Goal: Task Accomplishment & Management: Manage account settings

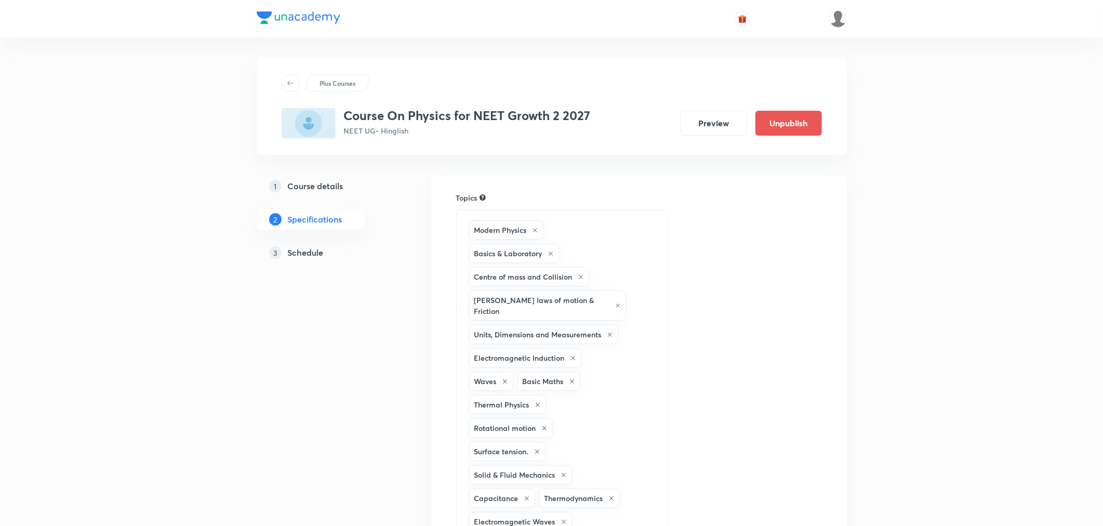
drag, startPoint x: 0, startPoint y: 0, endPoint x: 313, endPoint y: 250, distance: 400.8
click at [313, 250] on h5 "Schedule" at bounding box center [306, 252] width 36 height 12
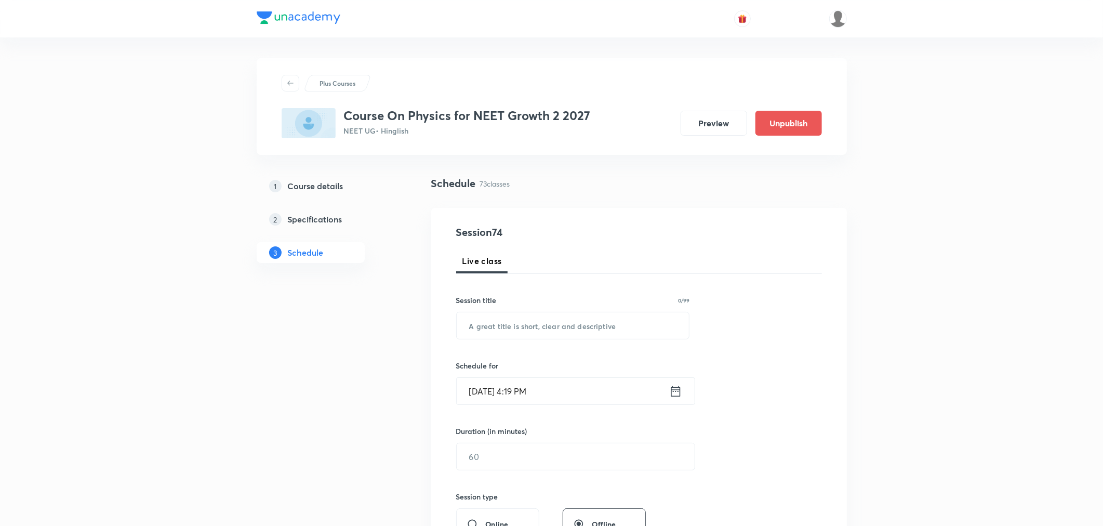
scroll to position [6196, 0]
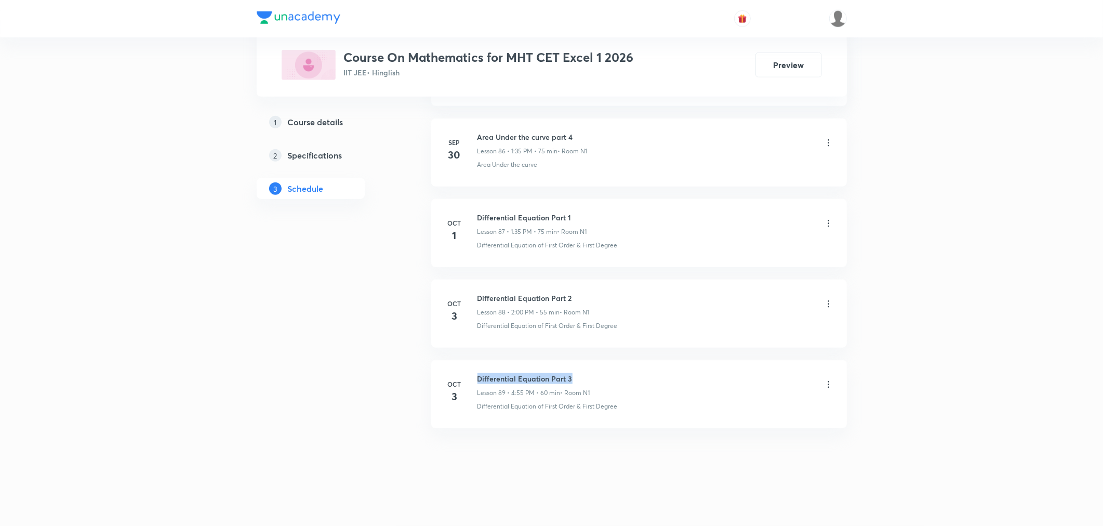
drag, startPoint x: 477, startPoint y: 373, endPoint x: 578, endPoint y: 376, distance: 101.9
click at [578, 376] on h6 "Differential Equation Part 3" at bounding box center [534, 378] width 113 height 11
copy h6 "Differential Equation Part 3"
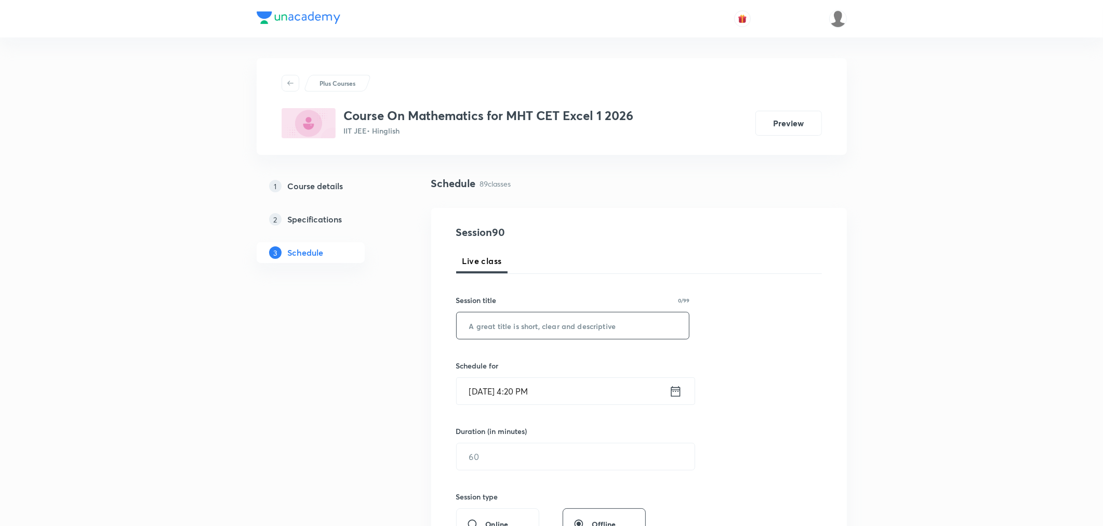
click at [535, 331] on input "text" at bounding box center [573, 325] width 233 height 27
paste input "Differential Equation Part 3"
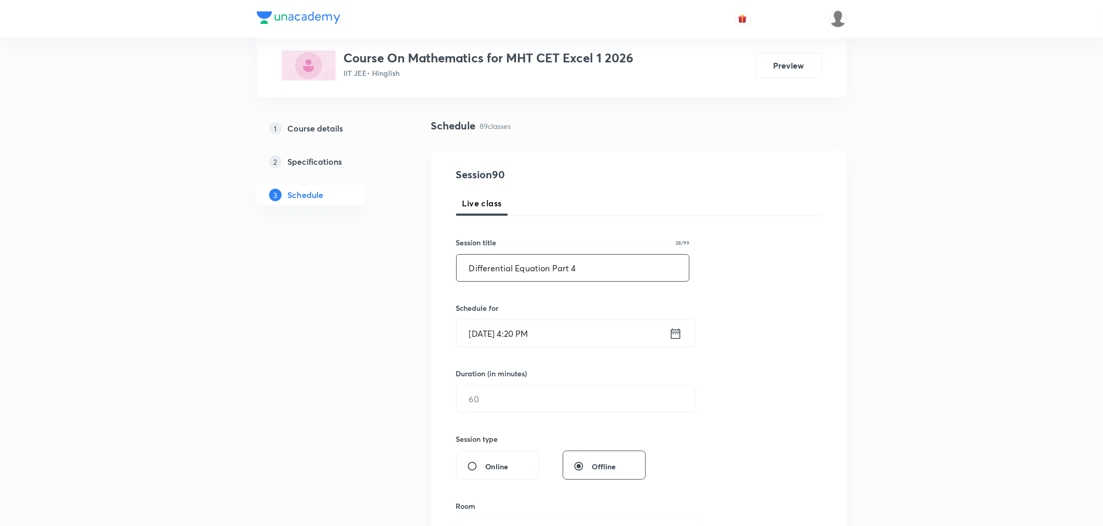
scroll to position [115, 0]
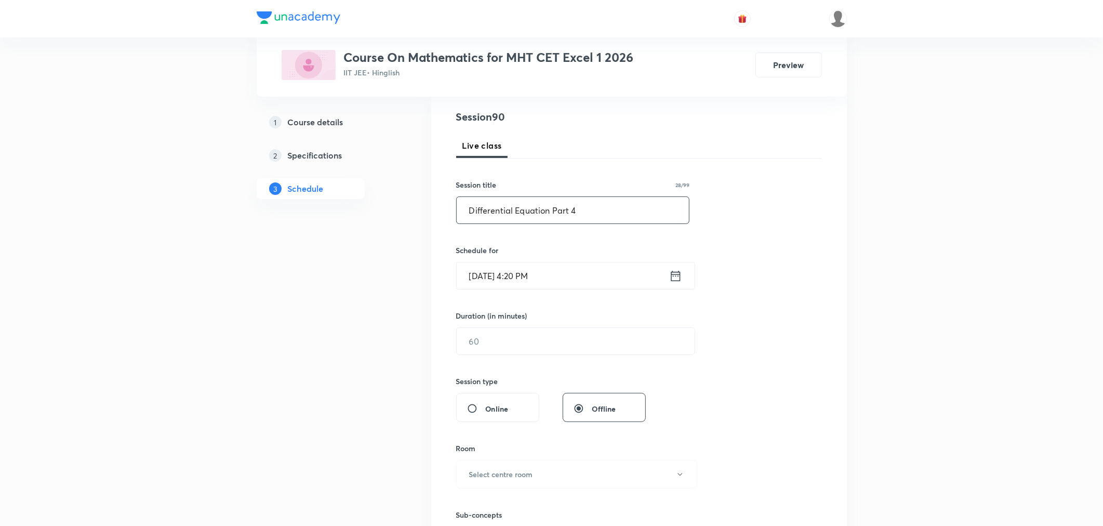
type input "Differential Equation Part 4"
click at [573, 276] on input "Oct 6, 2025, 4:20 PM" at bounding box center [563, 275] width 213 height 27
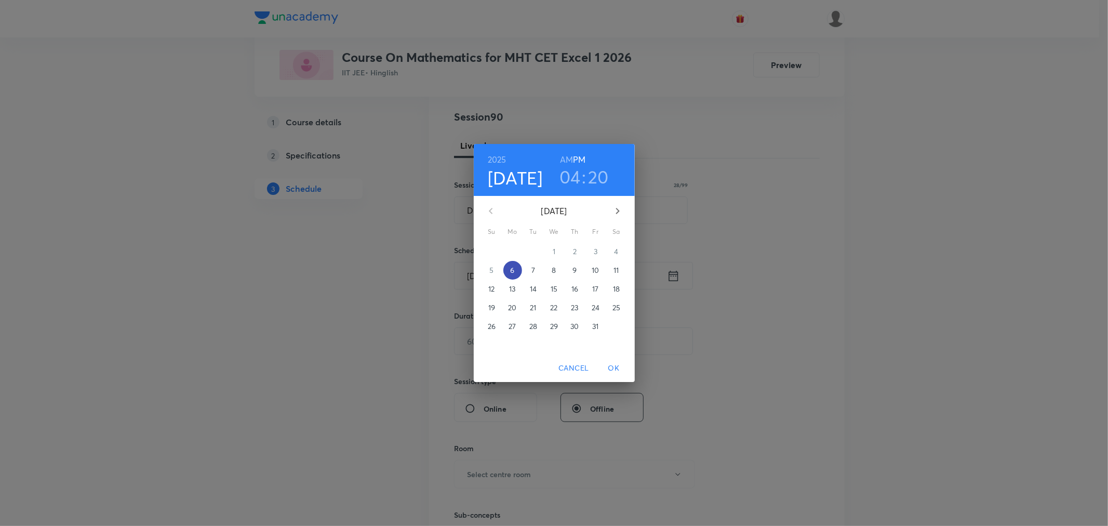
click at [509, 274] on span "6" at bounding box center [513, 270] width 19 height 10
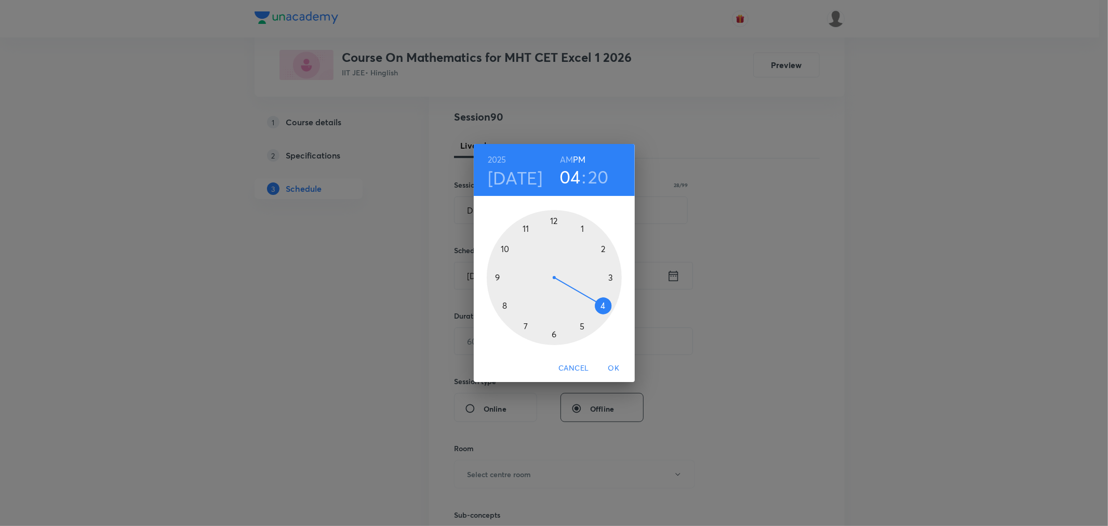
click at [608, 310] on div at bounding box center [554, 277] width 135 height 135
click at [584, 325] on div at bounding box center [554, 277] width 135 height 135
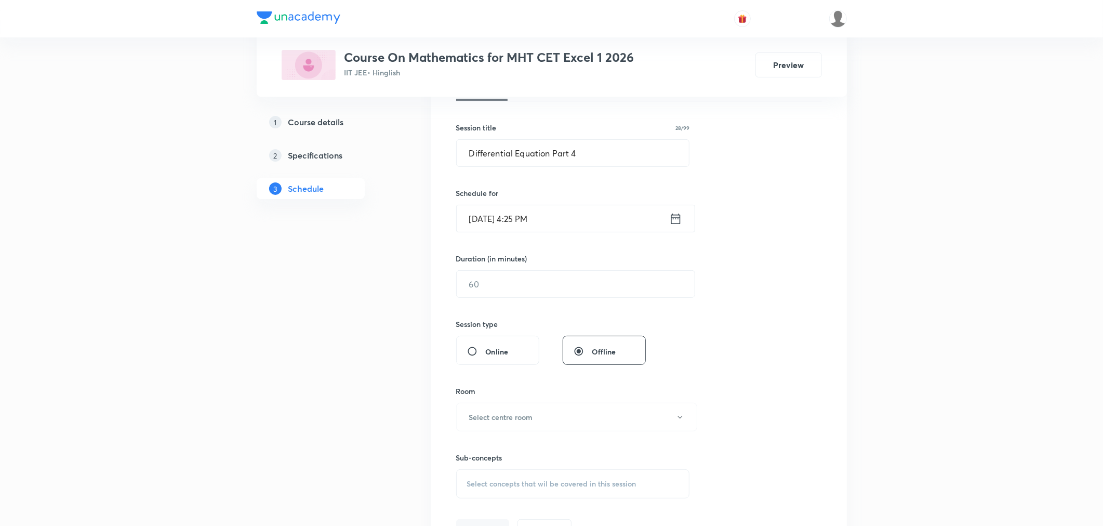
scroll to position [173, 0]
click at [520, 289] on input "text" at bounding box center [576, 283] width 238 height 27
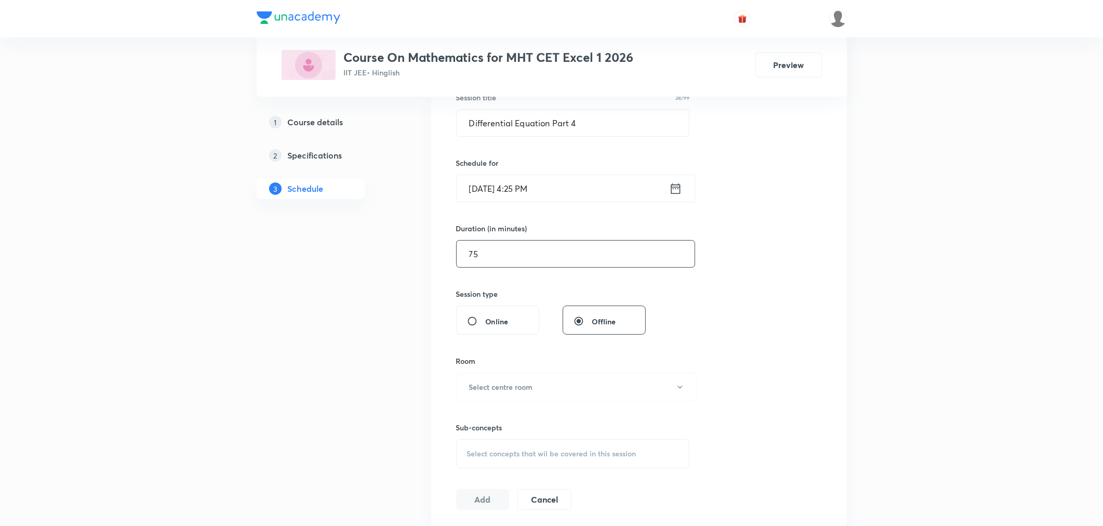
scroll to position [231, 0]
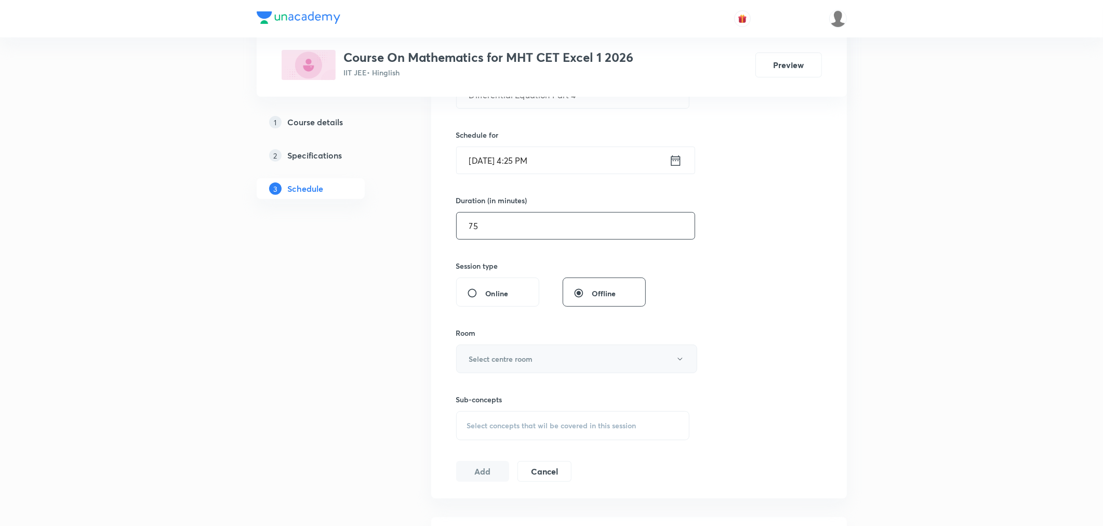
type input "75"
click at [495, 355] on h6 "Select centre room" at bounding box center [501, 358] width 64 height 11
click at [463, 392] on span "N1" at bounding box center [575, 392] width 228 height 11
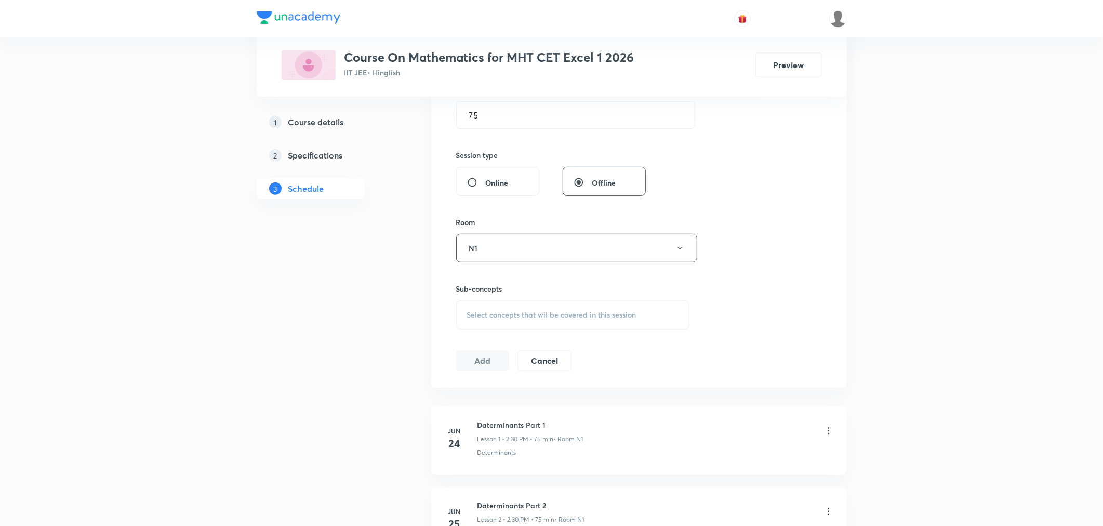
scroll to position [346, 0]
click at [517, 317] on div "Select concepts that wil be covered in this session" at bounding box center [573, 310] width 234 height 29
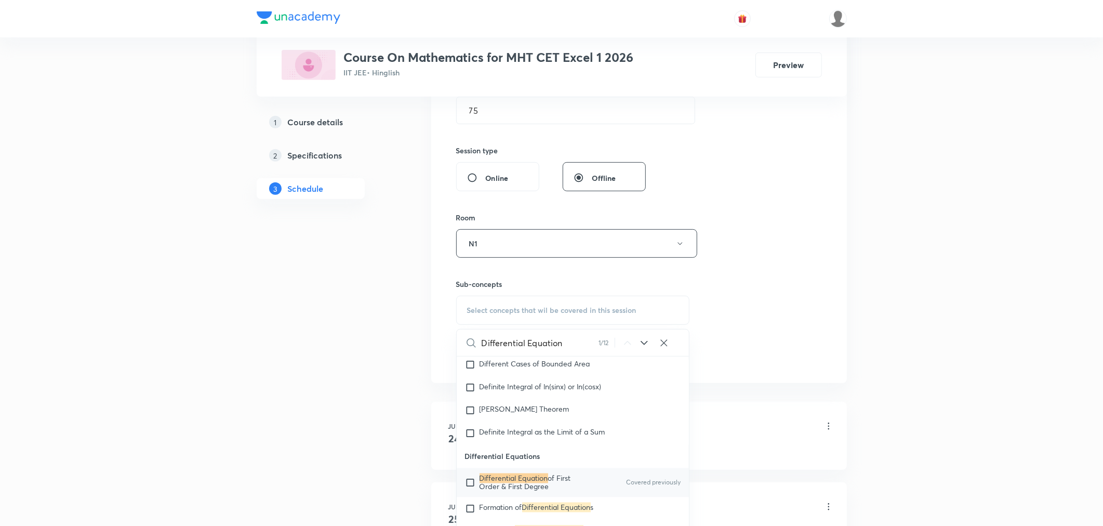
scroll to position [11559, 0]
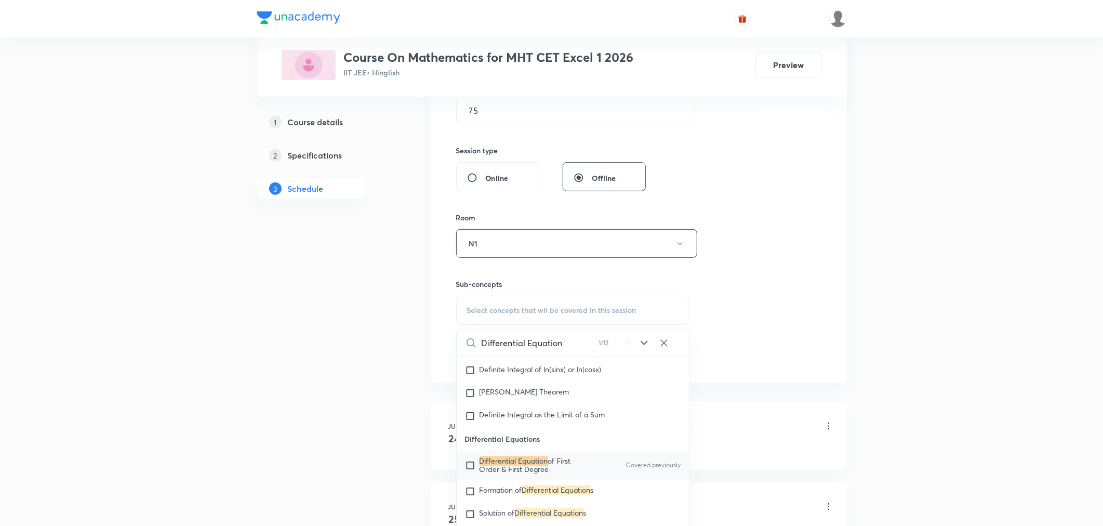
type input "Differential Equation"
click at [536, 466] on mark "Differential Equation" at bounding box center [514, 461] width 69 height 10
checkbox input "true"
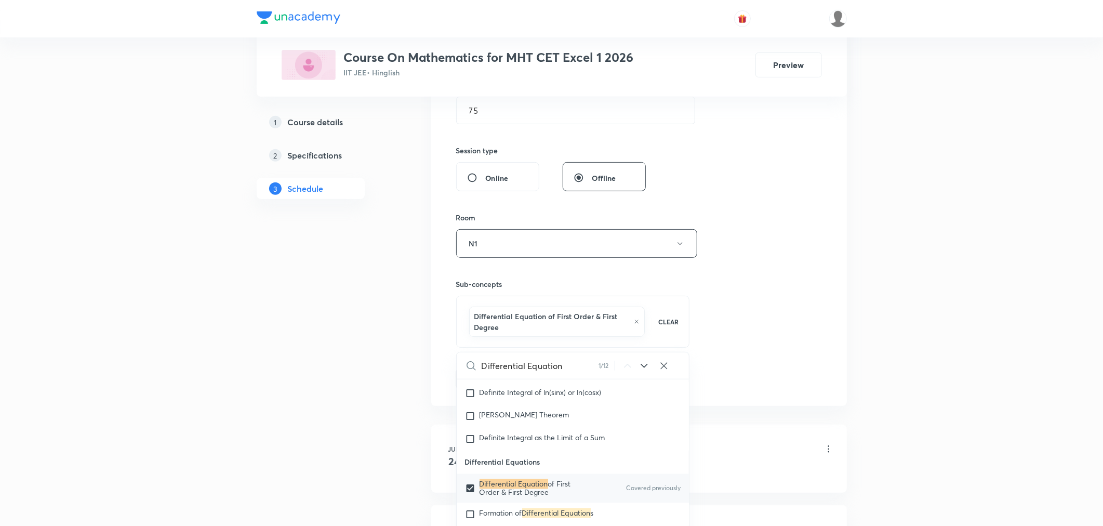
click at [752, 345] on div "Session 90 Live class Session title 28/99 Differential Equation Part 4 ​ Schedu…" at bounding box center [639, 133] width 366 height 511
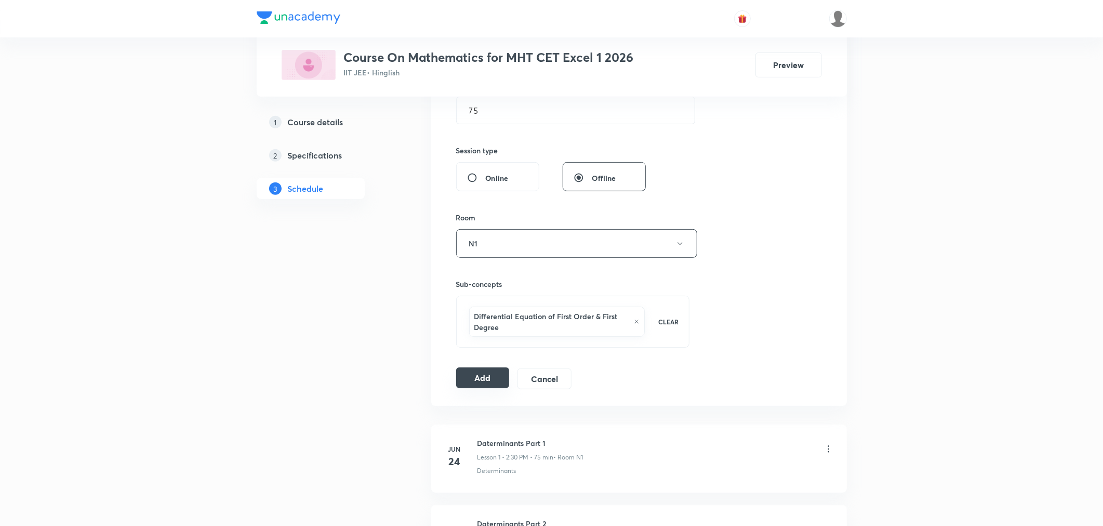
click at [490, 374] on button "Add" at bounding box center [483, 377] width 54 height 21
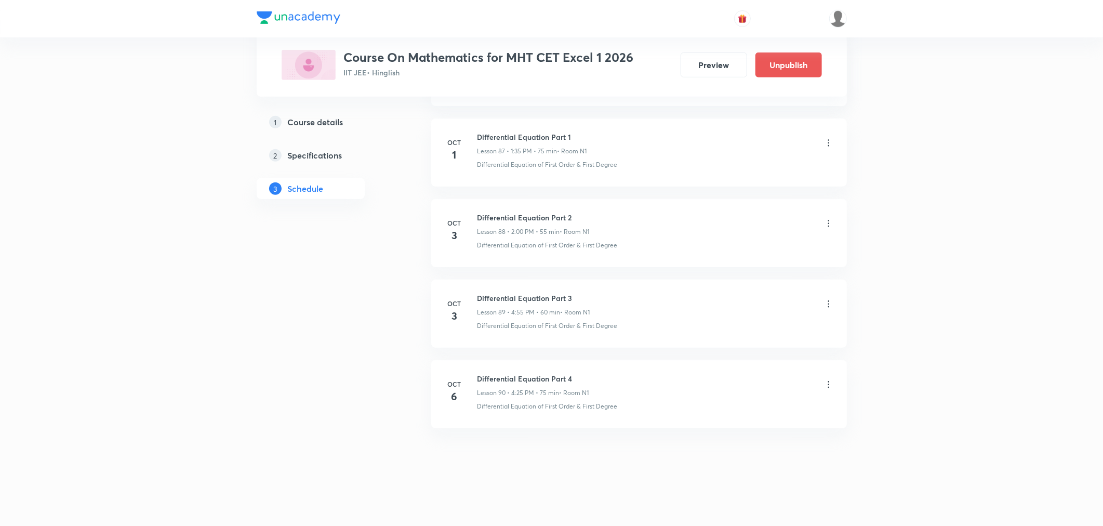
scroll to position [7087, 0]
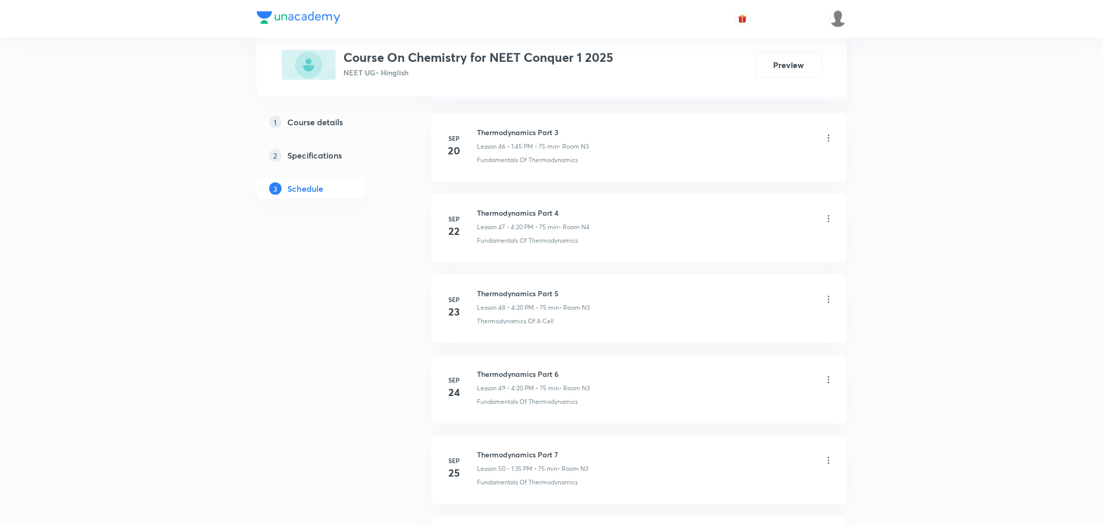
scroll to position [4824, 0]
drag, startPoint x: 477, startPoint y: 376, endPoint x: 610, endPoint y: 373, distance: 132.5
click at [610, 373] on div "Thermodynamics Part 13 Lesson 56 • 1:35 PM • 75 min • Room N3" at bounding box center [656, 385] width 357 height 24
copy h6 "Thermodynamics Part 13"
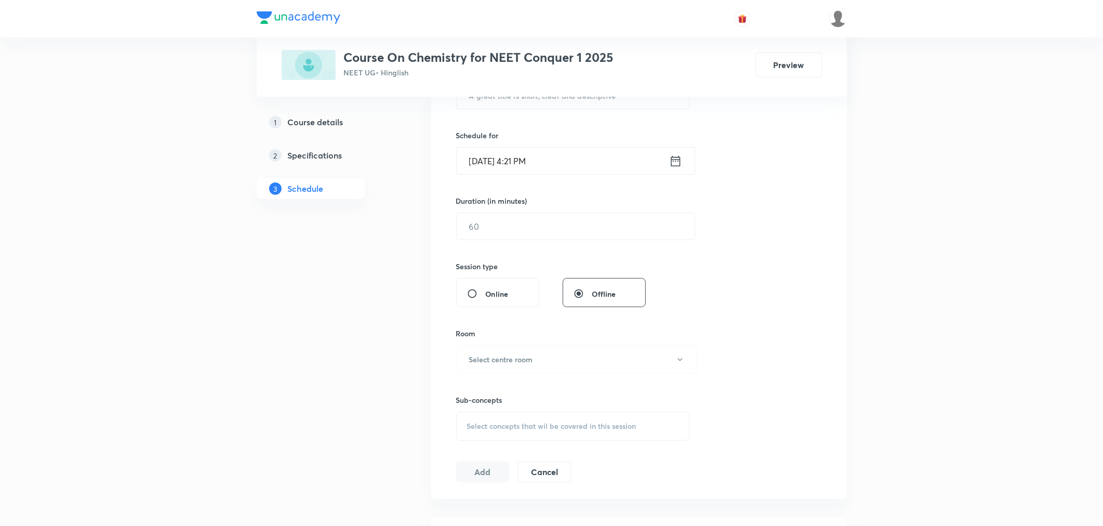
scroll to position [0, 0]
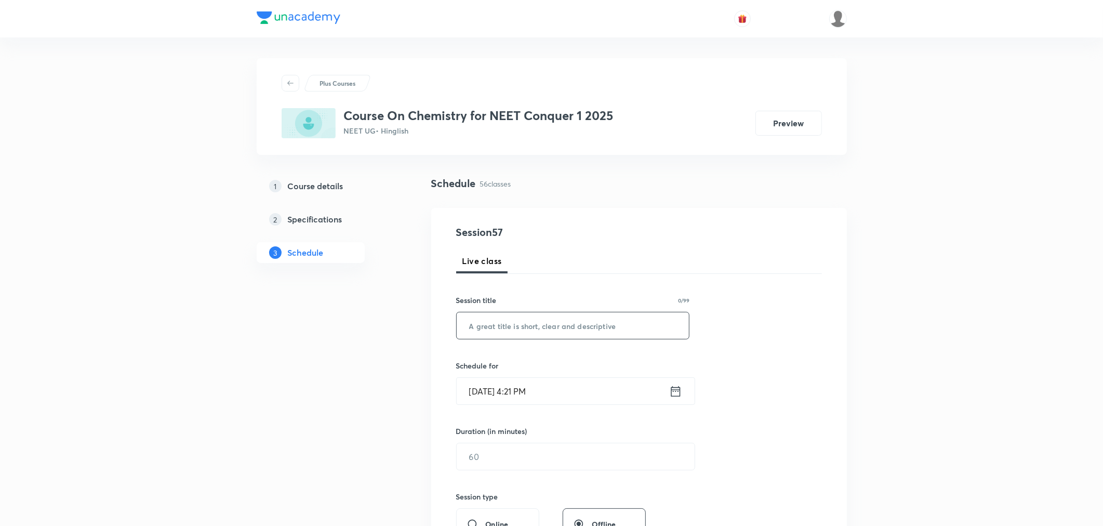
click at [505, 332] on input "text" at bounding box center [573, 325] width 233 height 27
paste input "Thermodynamics Part 13"
click at [727, 364] on div "Session 57 Live class Session title 22/99 Thermodynamics Part 13 ​ Schedule for…" at bounding box center [639, 469] width 366 height 488
click at [572, 326] on input "Thermodynamics Part 13" at bounding box center [573, 325] width 233 height 27
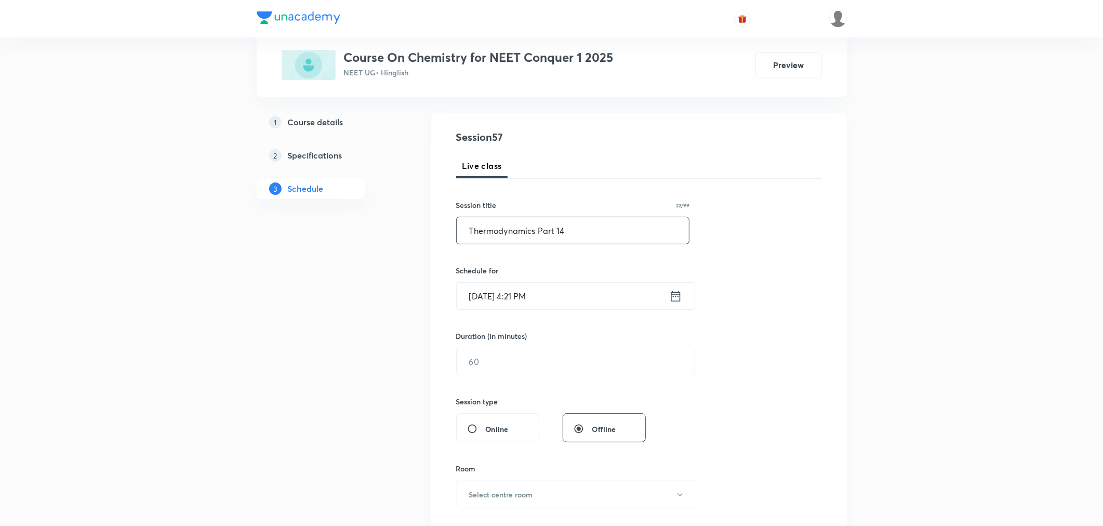
scroll to position [115, 0]
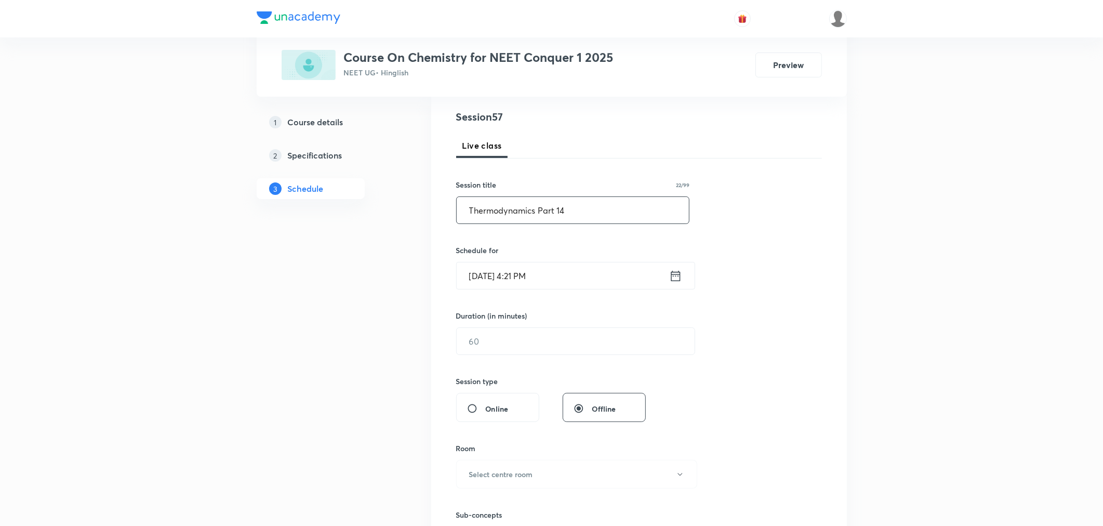
type input "Thermodynamics Part 14"
click at [573, 277] on input "Oct 6, 2025, 4:21 PM" at bounding box center [563, 275] width 213 height 27
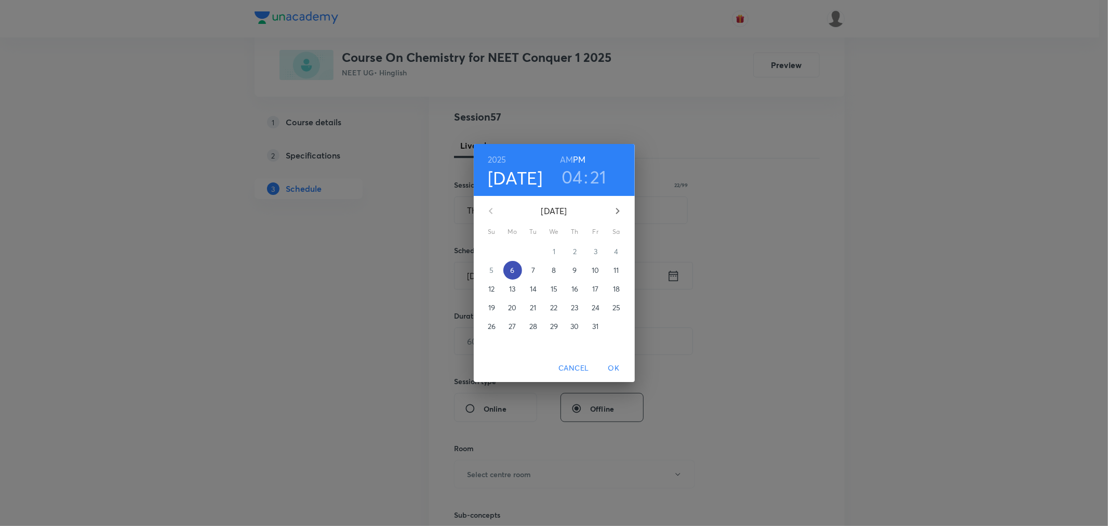
click at [510, 276] on button "6" at bounding box center [513, 270] width 19 height 19
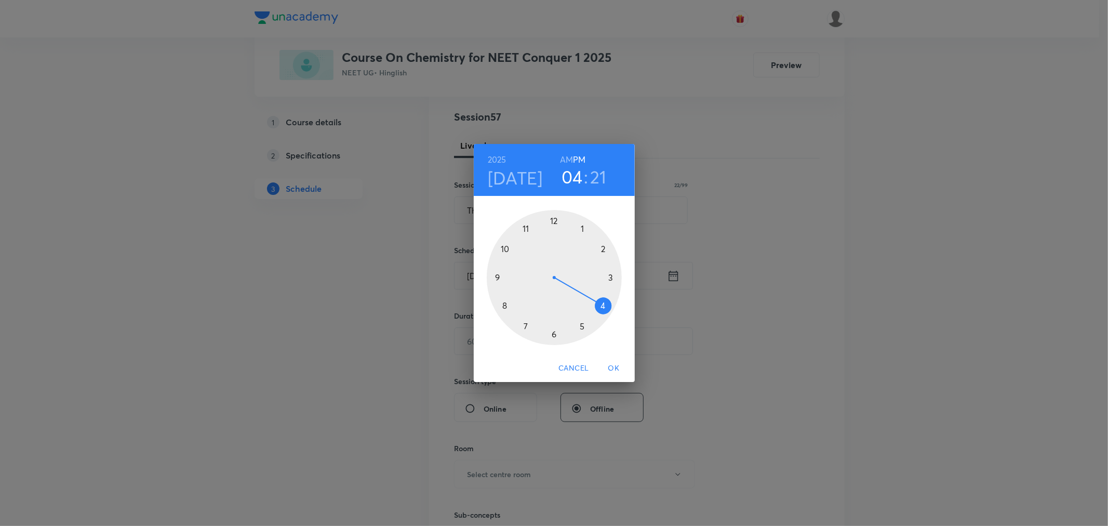
click at [603, 300] on div at bounding box center [554, 277] width 135 height 135
click at [554, 335] on div at bounding box center [554, 277] width 135 height 135
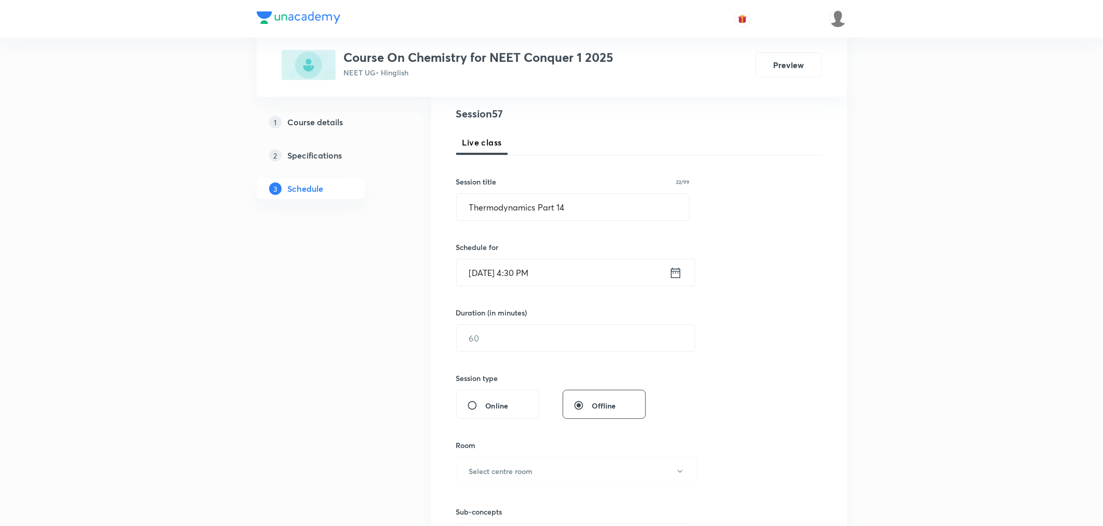
scroll to position [173, 0]
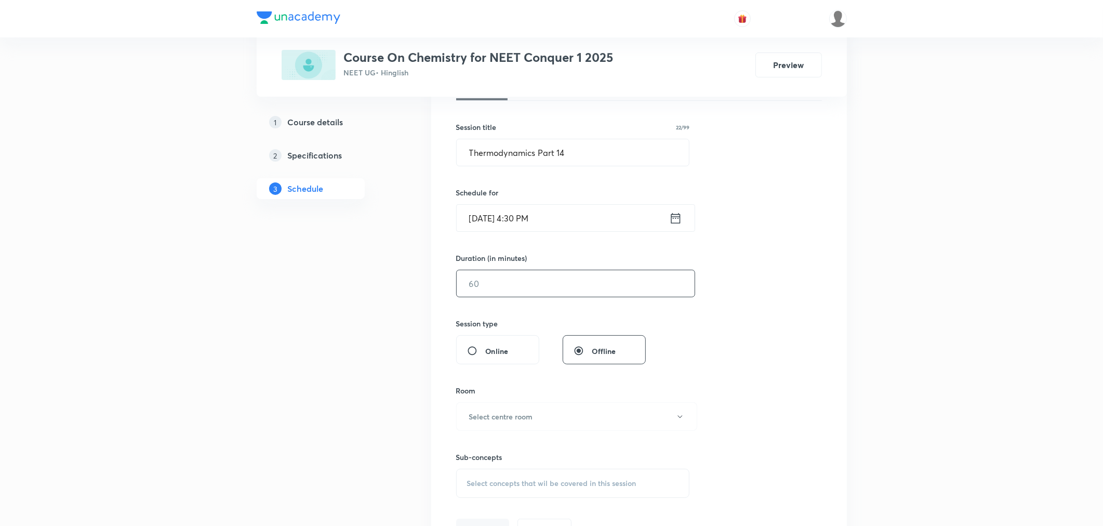
click at [527, 283] on input "text" at bounding box center [576, 283] width 238 height 27
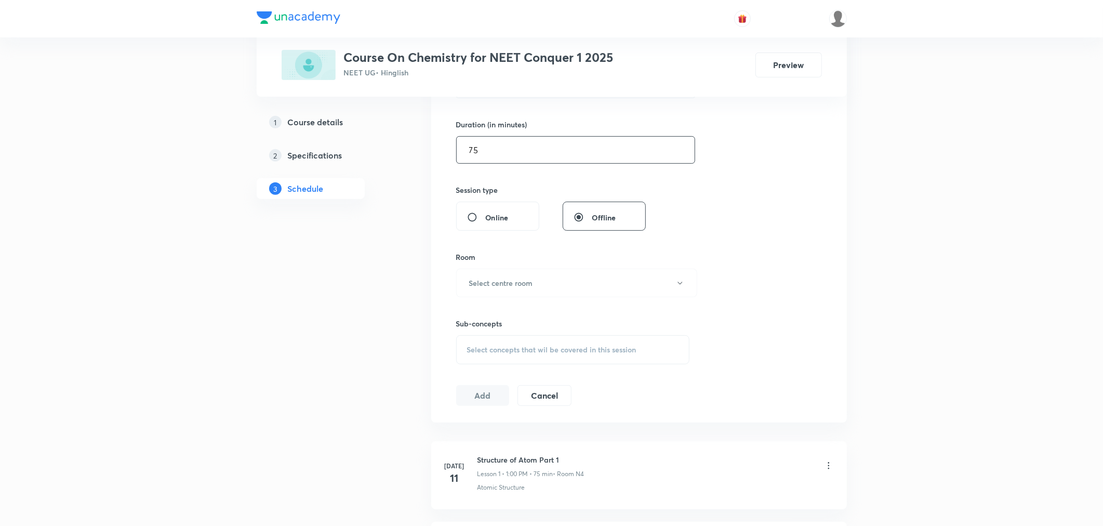
scroll to position [288, 0]
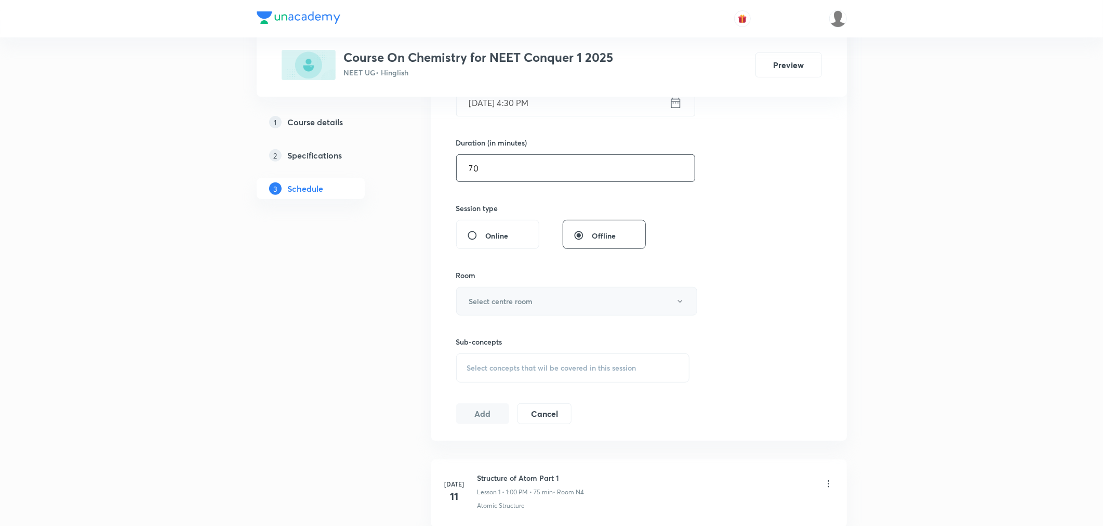
type input "70"
click at [537, 299] on button "Select centre room" at bounding box center [576, 301] width 241 height 29
click at [465, 373] on span "N3" at bounding box center [575, 373] width 228 height 11
click at [538, 372] on span "Select concepts that wil be covered in this session" at bounding box center [551, 368] width 169 height 8
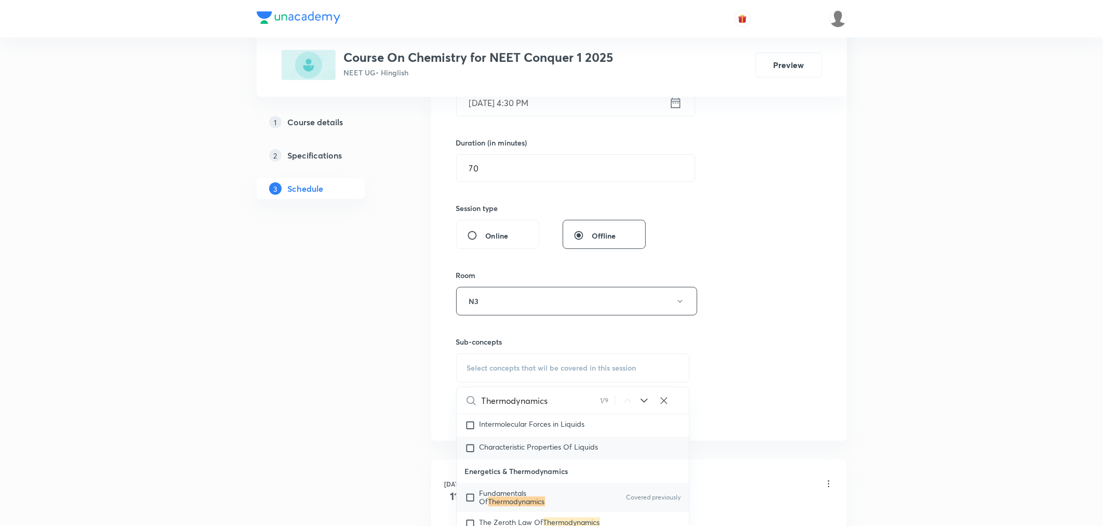
scroll to position [2496, 0]
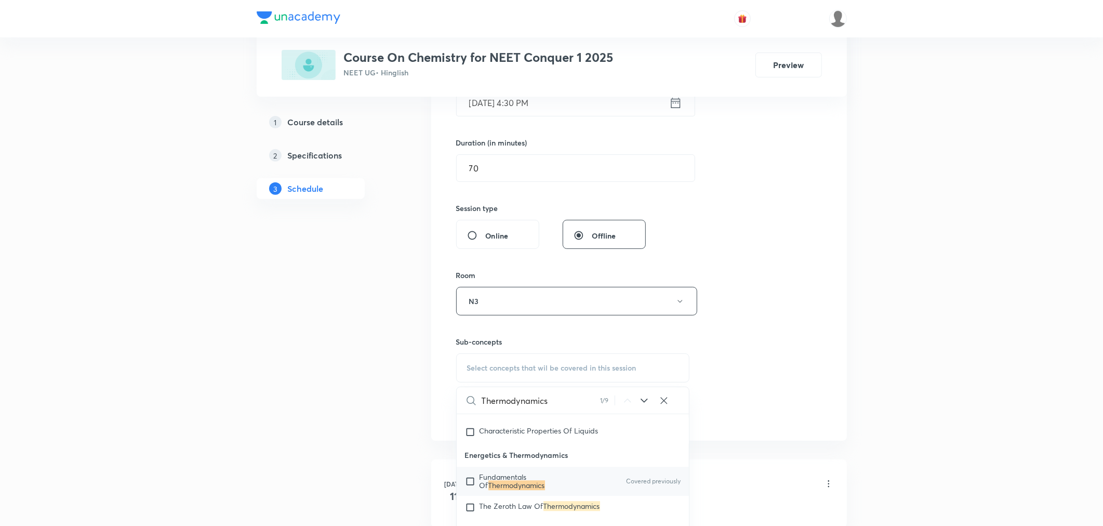
type input "Thermodynamics"
click at [507, 490] on mark "Thermodynamics" at bounding box center [517, 485] width 57 height 10
checkbox input "true"
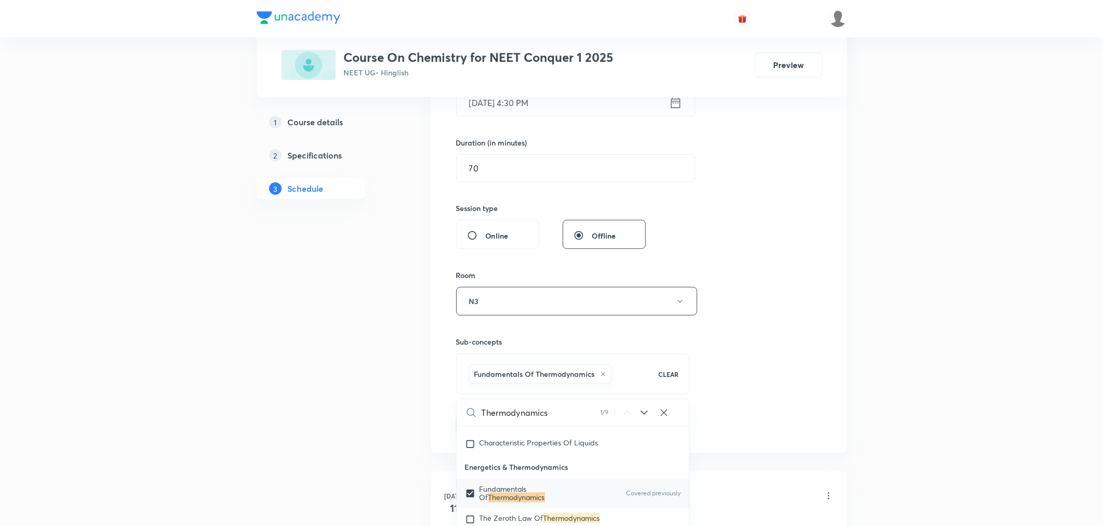
click at [740, 351] on div "Session 57 Live class Session title 22/99 Thermodynamics Part 14 ​ Schedule for…" at bounding box center [639, 186] width 366 height 500
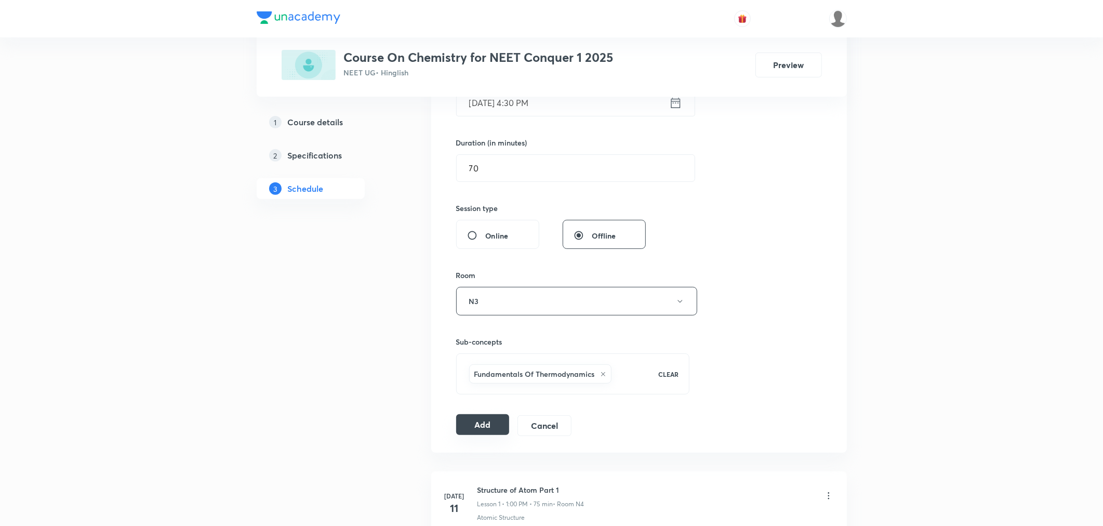
click at [468, 427] on button "Add" at bounding box center [483, 424] width 54 height 21
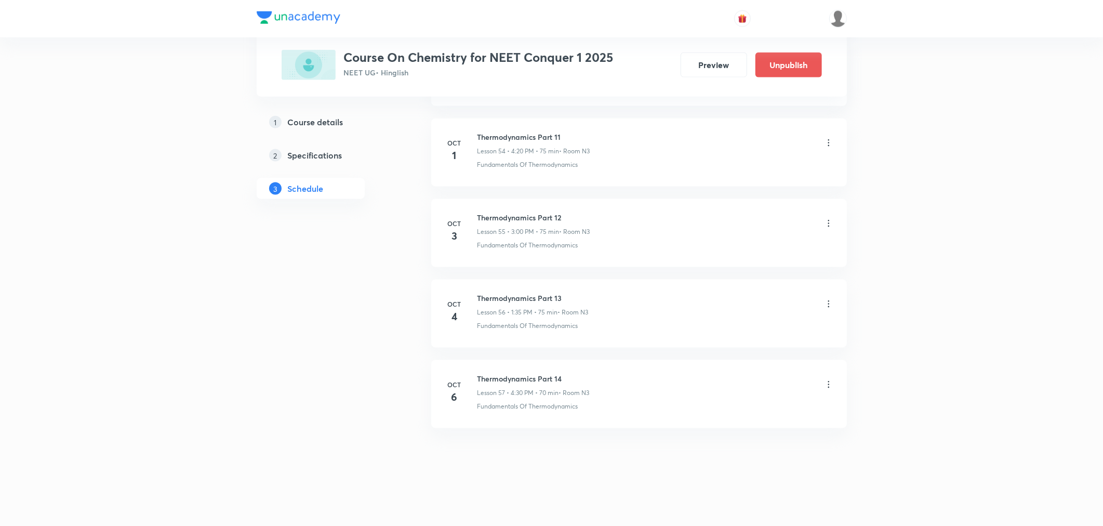
scroll to position [4426, 0]
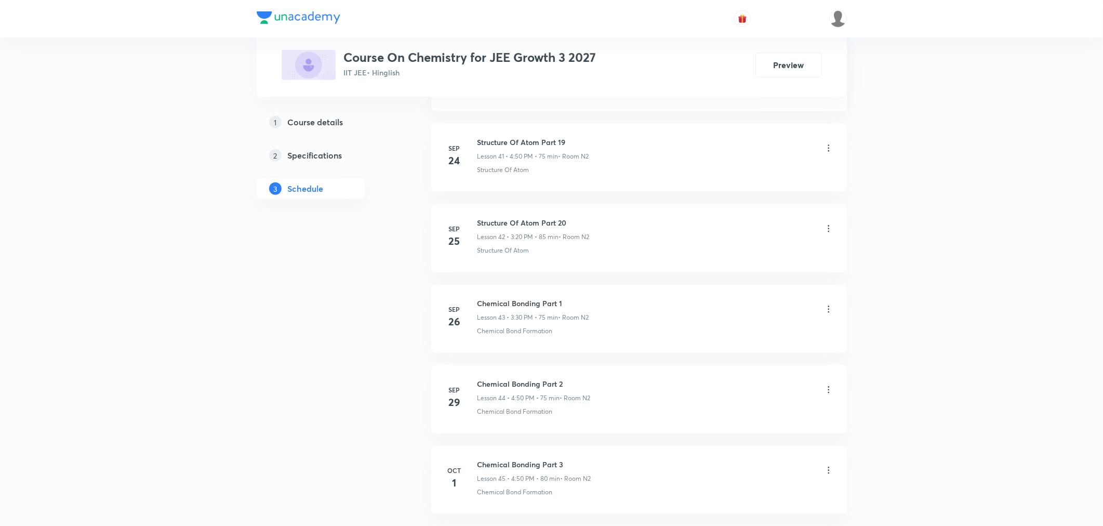
scroll to position [4017, 0]
drag, startPoint x: 475, startPoint y: 375, endPoint x: 507, endPoint y: 375, distance: 32.2
click at [500, 375] on div "[DATE] Chemical Bonding Part 4 Lesson 46 • 5:05 PM • 75 min • Room N2 Chemical …" at bounding box center [639, 392] width 390 height 38
click at [583, 375] on h6 "Chemical Bonding Part 4" at bounding box center [534, 378] width 113 height 11
click at [589, 376] on h6 "Chemical Bonding Part 4" at bounding box center [534, 378] width 113 height 11
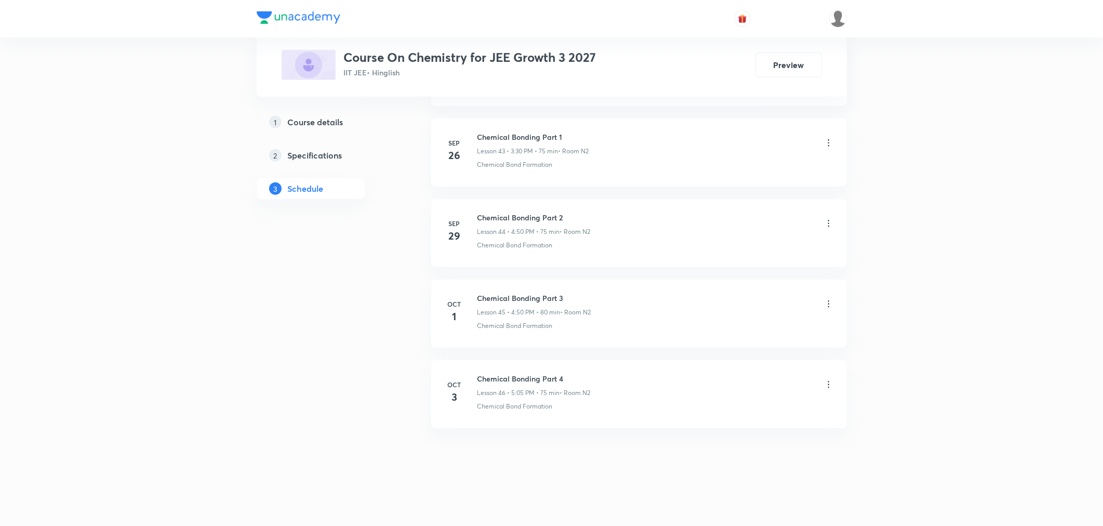
drag, startPoint x: 590, startPoint y: 377, endPoint x: 567, endPoint y: 380, distance: 23.7
click at [568, 380] on h6 "Chemical Bonding Part 4" at bounding box center [534, 378] width 113 height 11
click at [566, 379] on h6 "Chemical Bonding Part 4" at bounding box center [534, 378] width 113 height 11
click at [566, 377] on h6 "Chemical Bonding Part 4" at bounding box center [534, 378] width 113 height 11
drag, startPoint x: 560, startPoint y: 375, endPoint x: 476, endPoint y: 376, distance: 84.7
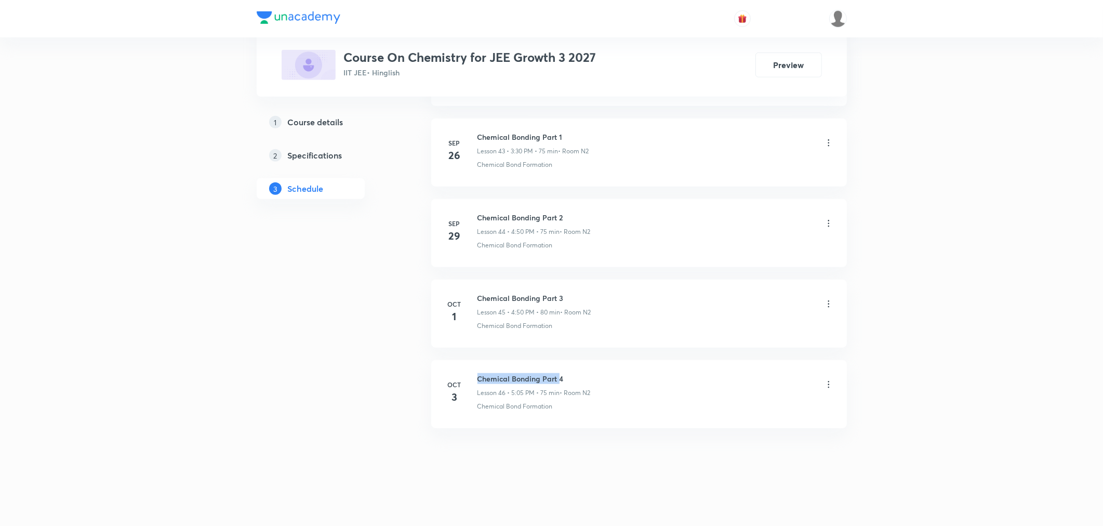
click at [478, 376] on h6 "Chemical Bonding Part 4" at bounding box center [534, 378] width 113 height 11
click at [475, 376] on div "Oct 3 Chemical Bonding Part 4 Lesson 46 • 5:05 PM • 75 min • Room N2 Chemical B…" at bounding box center [639, 392] width 390 height 38
click at [591, 382] on h6 "Chemical Bonding Part 4" at bounding box center [534, 378] width 113 height 11
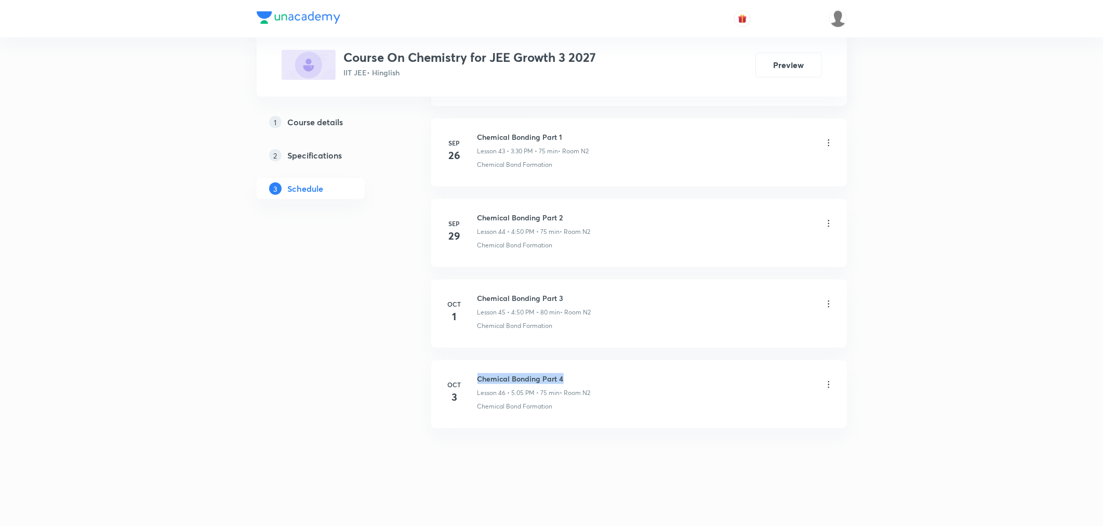
drag, startPoint x: 477, startPoint y: 375, endPoint x: 569, endPoint y: 377, distance: 92.0
click at [569, 377] on h6 "Chemical Bonding Part 4" at bounding box center [534, 378] width 113 height 11
drag, startPoint x: 480, startPoint y: 376, endPoint x: 584, endPoint y: 375, distance: 104.5
click at [584, 375] on h6 "Chemical Bonding Part 4" at bounding box center [534, 378] width 113 height 11
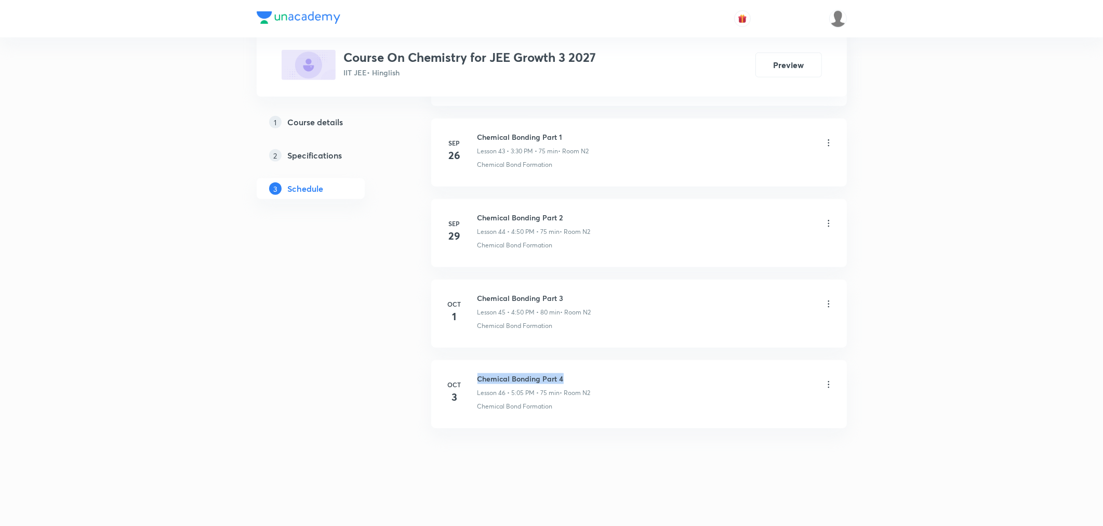
copy h6 "Chemical Bonding Part 4"
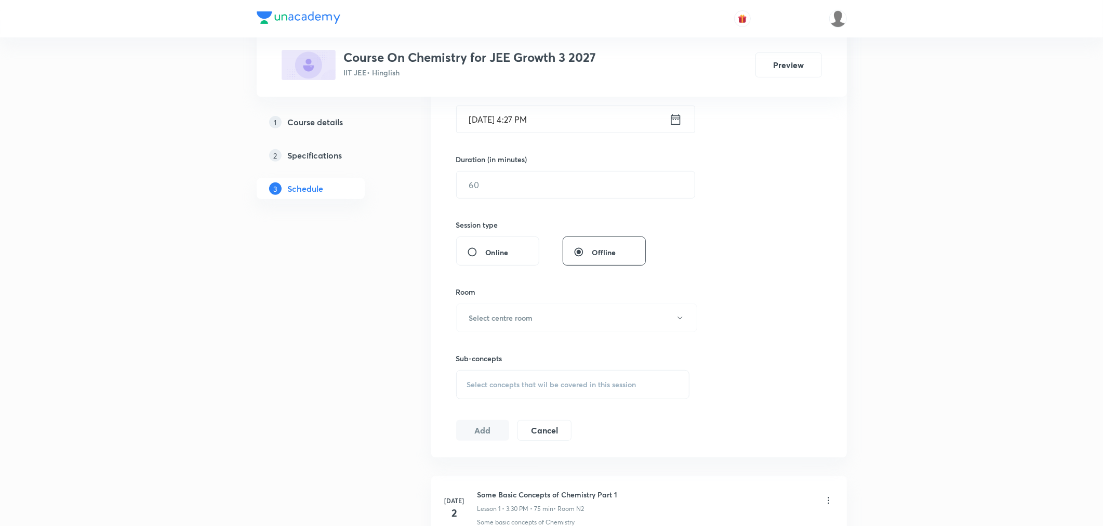
scroll to position [0, 0]
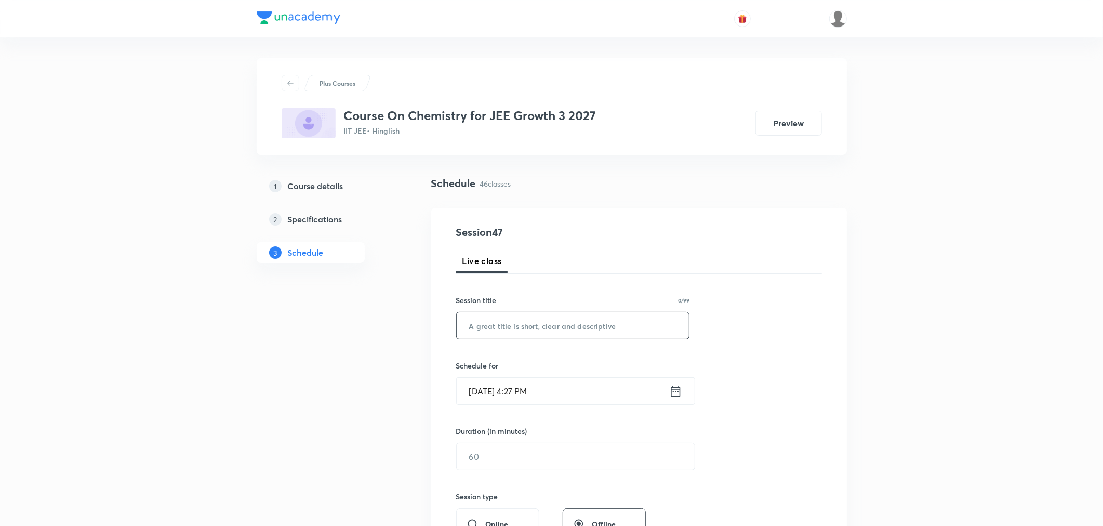
click at [510, 329] on input "text" at bounding box center [573, 325] width 233 height 27
paste input "Chemical Bonding Part 4"
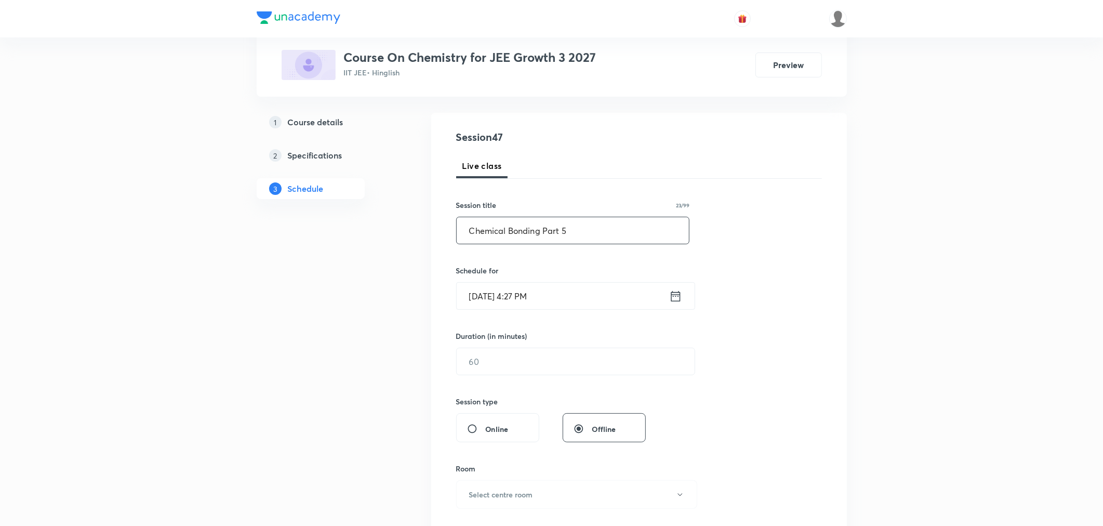
scroll to position [115, 0]
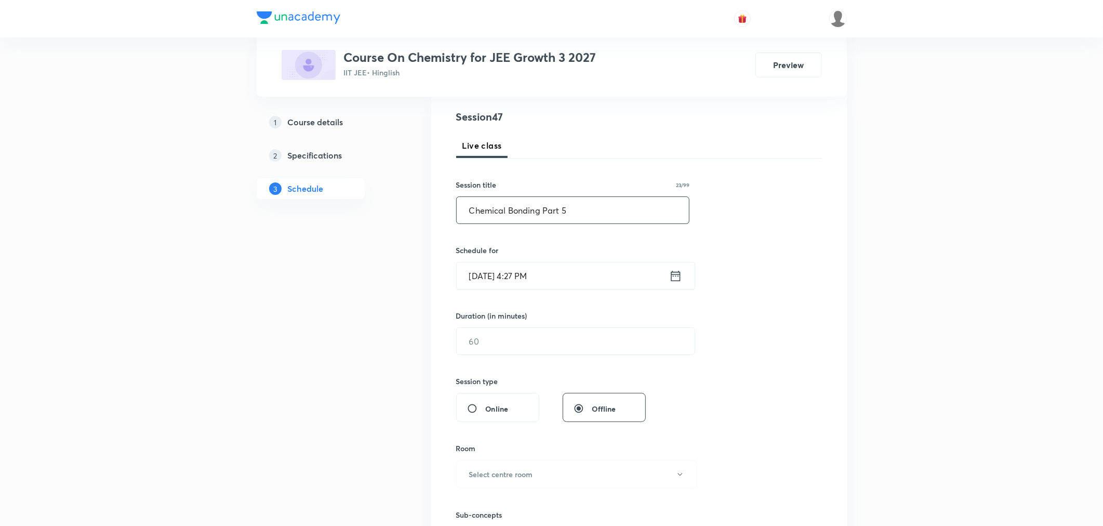
type input "Chemical Bonding Part 5"
click at [586, 275] on input "Oct 6, 2025, 4:27 PM" at bounding box center [563, 275] width 213 height 27
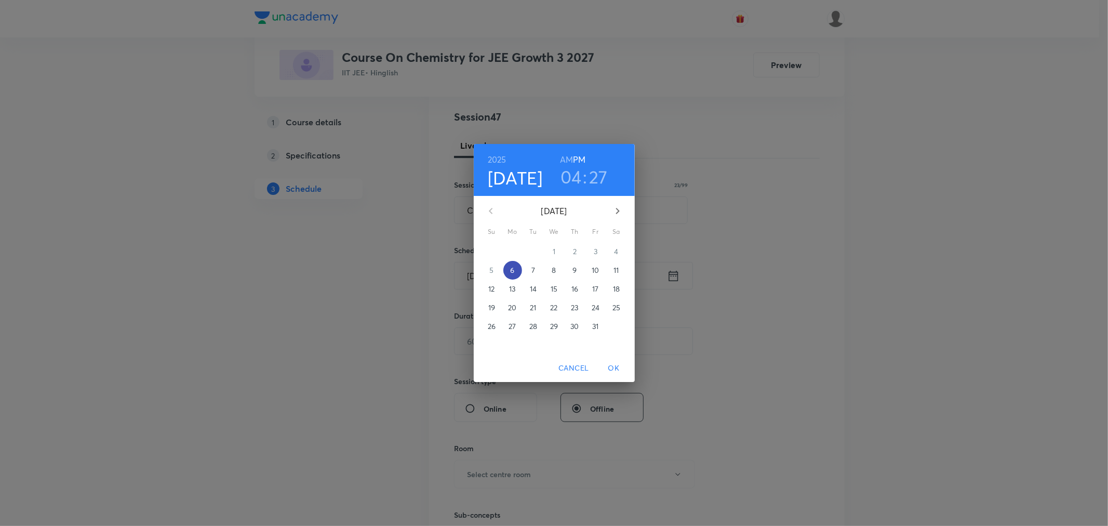
click at [515, 269] on span "6" at bounding box center [513, 270] width 19 height 10
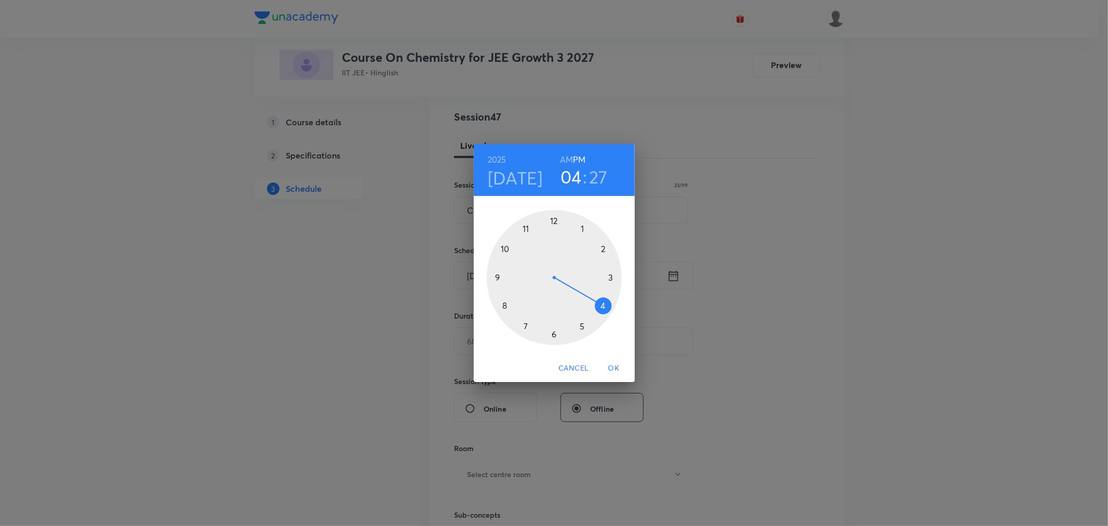
click at [605, 306] on div at bounding box center [554, 277] width 135 height 135
click at [506, 247] on div at bounding box center [554, 277] width 135 height 135
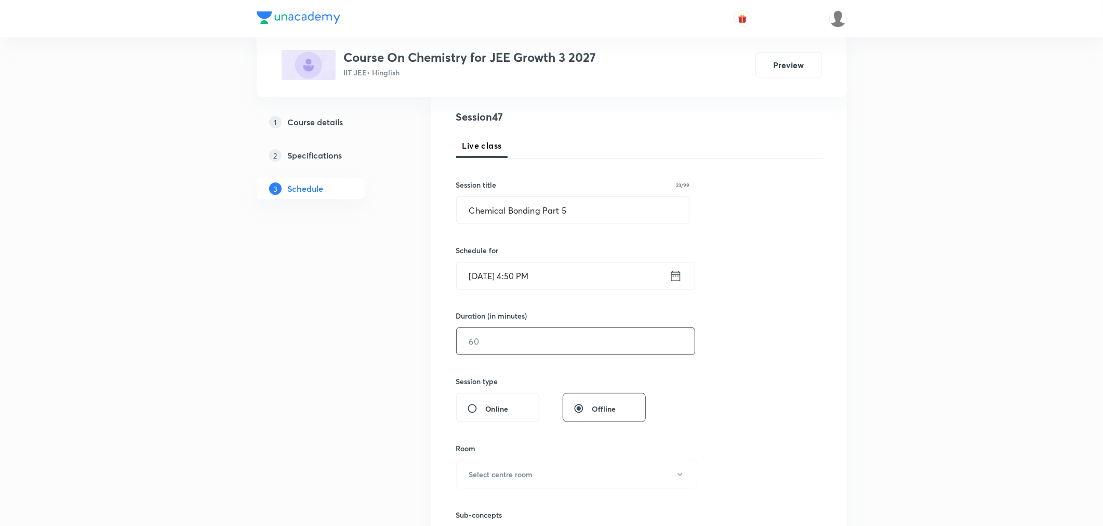
click at [523, 340] on input "text" at bounding box center [576, 341] width 238 height 27
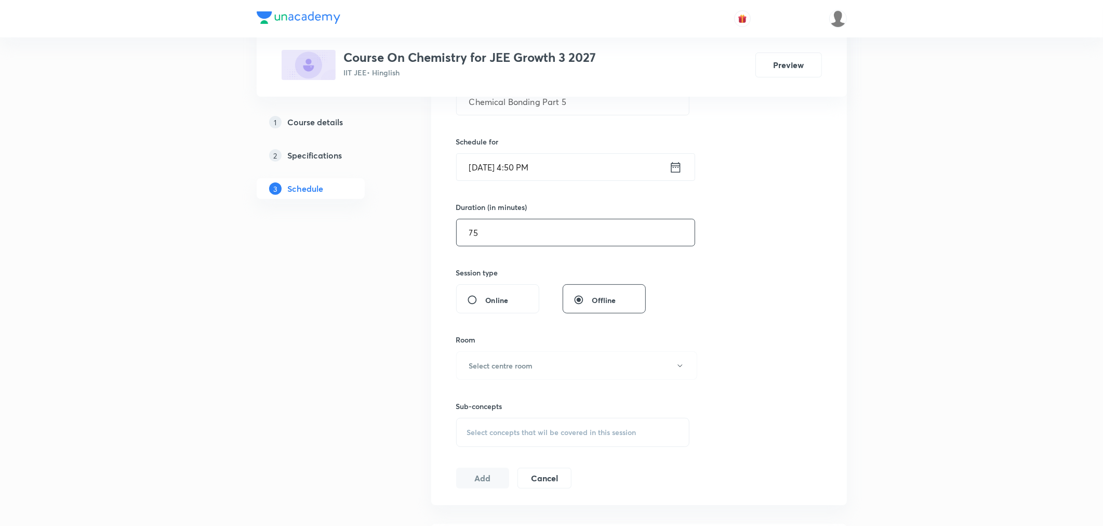
scroll to position [231, 0]
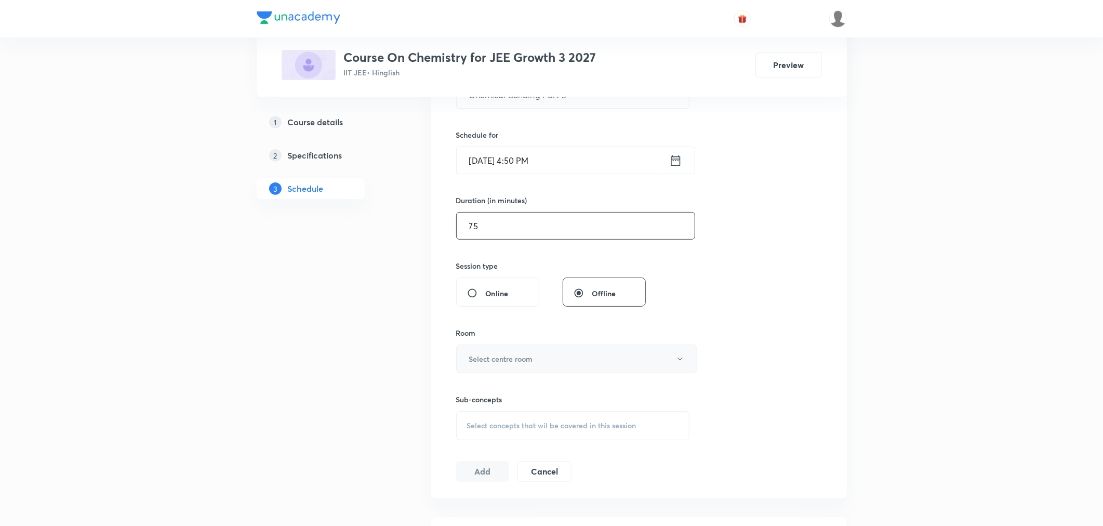
type input "75"
click at [507, 362] on h6 "Select centre room" at bounding box center [501, 358] width 64 height 11
click at [465, 413] on span "N2" at bounding box center [575, 411] width 228 height 11
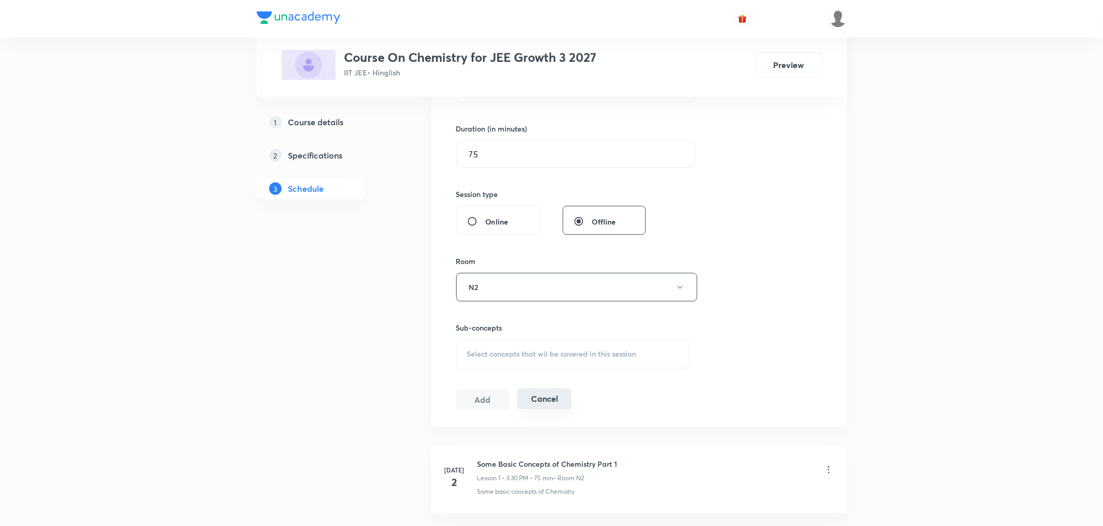
scroll to position [346, 0]
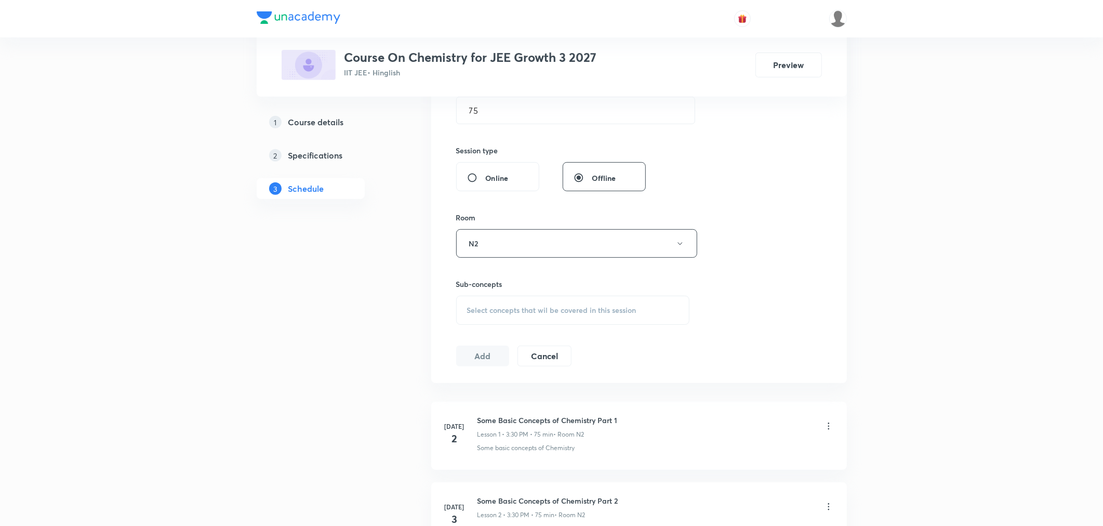
click at [521, 303] on div "Select concepts that wil be covered in this session" at bounding box center [573, 310] width 234 height 29
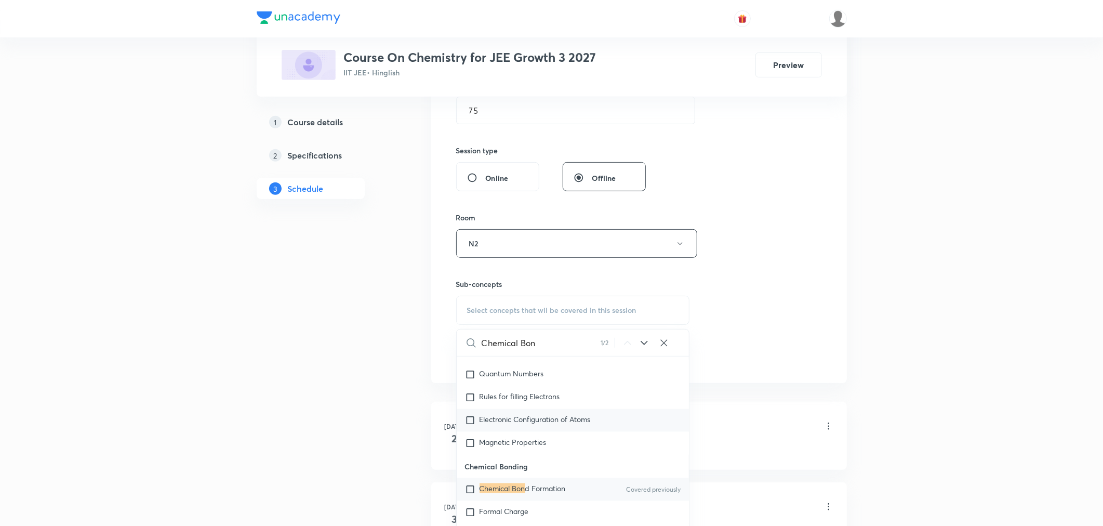
scroll to position [14594, 0]
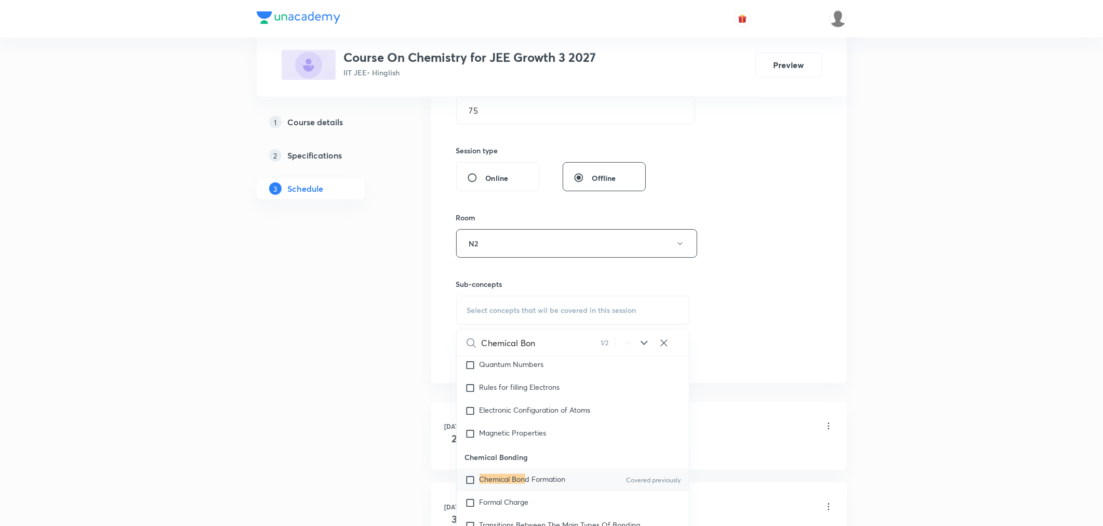
type input "Chemical Bon"
click at [524, 484] on mark "Chemical Bon" at bounding box center [503, 479] width 46 height 10
checkbox input "true"
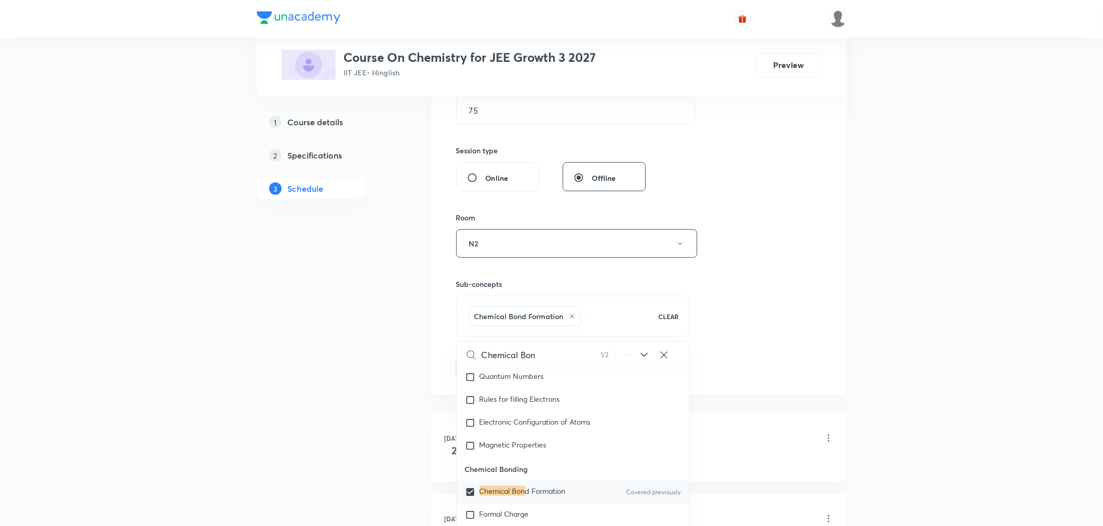
click at [796, 321] on div "Session 47 Live class Session title 23/99 Chemical Bonding Part 5 ​ Schedule fo…" at bounding box center [639, 128] width 366 height 500
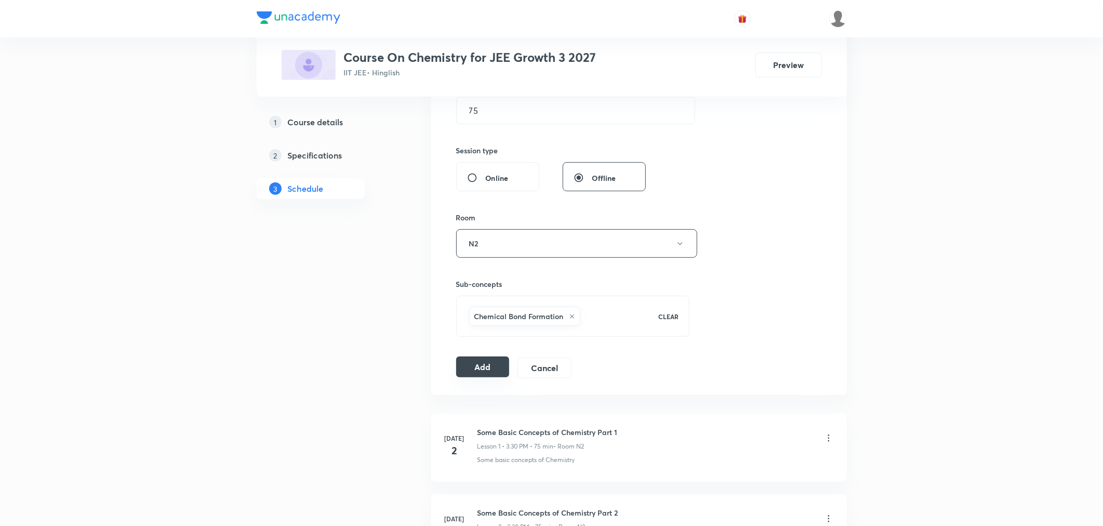
click at [480, 367] on button "Add" at bounding box center [483, 367] width 54 height 21
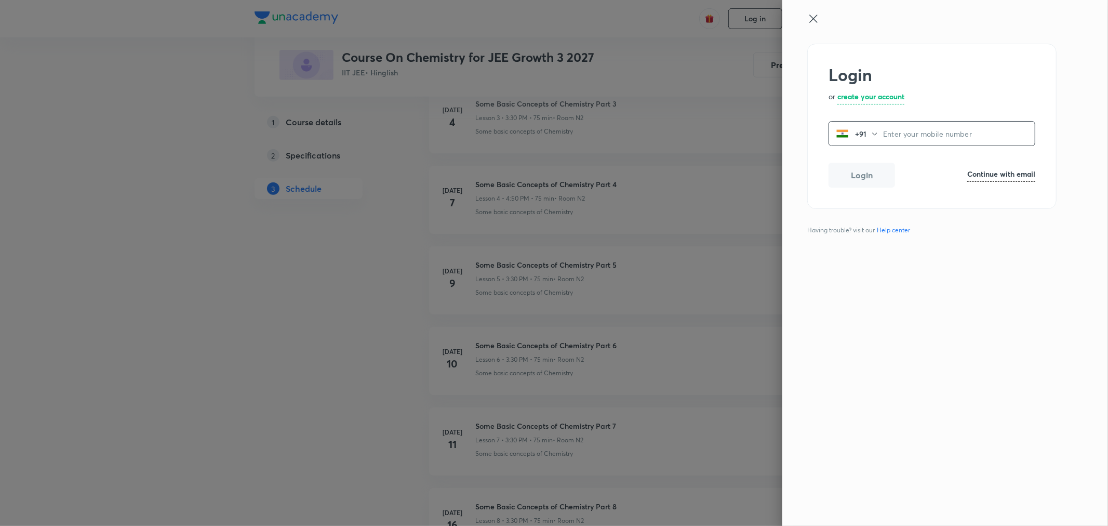
click at [671, 209] on div at bounding box center [554, 263] width 1108 height 526
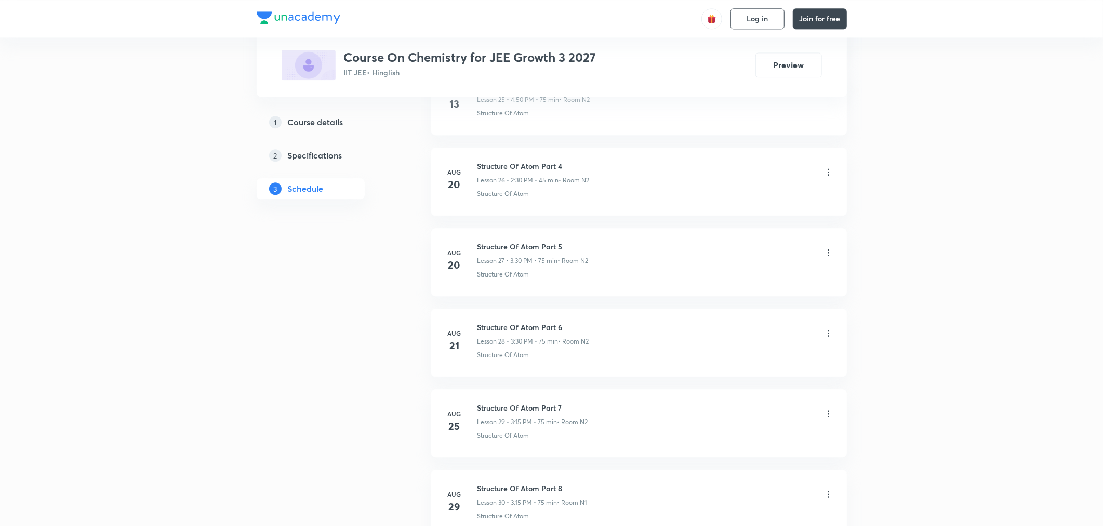
scroll to position [3539, 0]
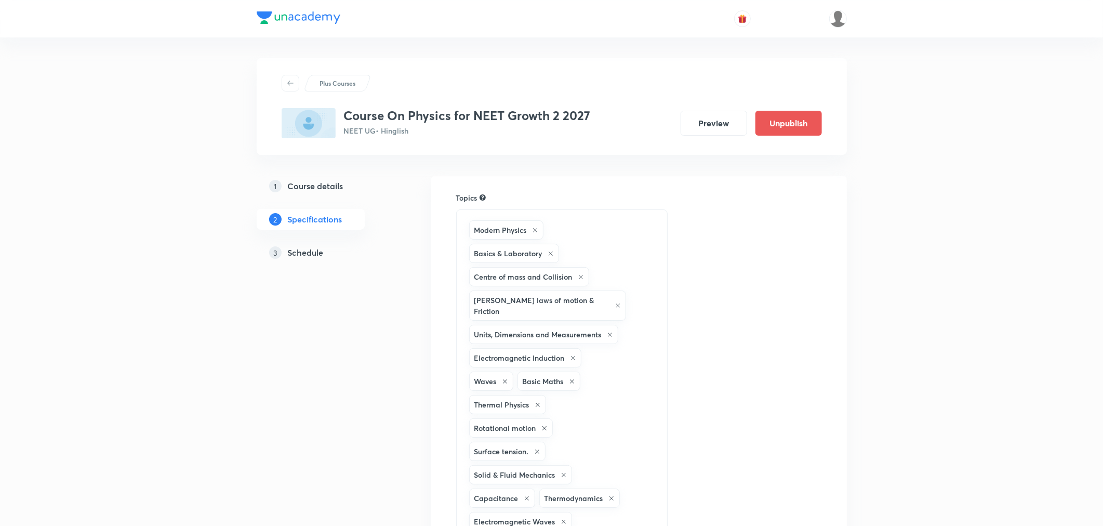
click at [322, 255] on h5 "Schedule" at bounding box center [306, 252] width 36 height 12
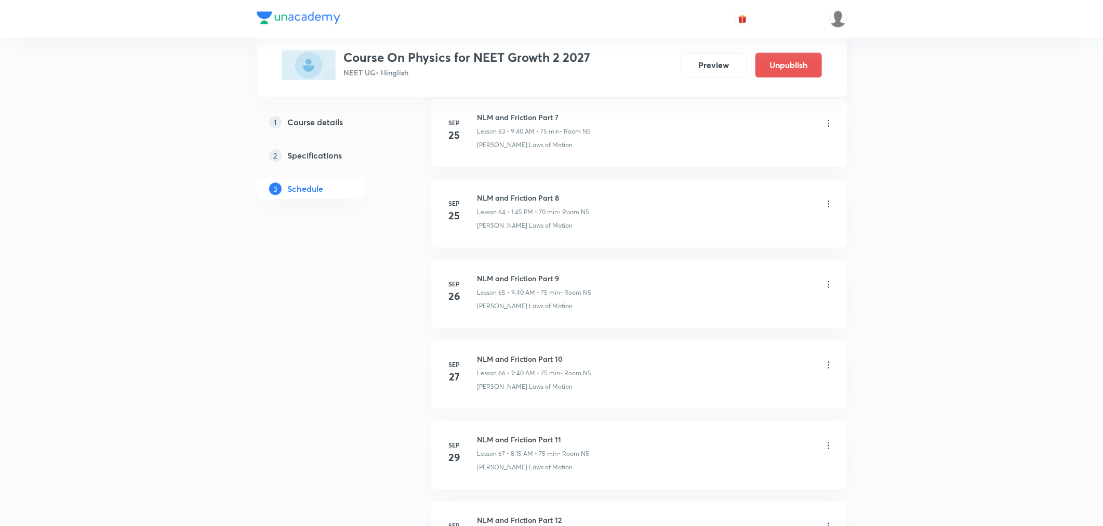
scroll to position [6196, 0]
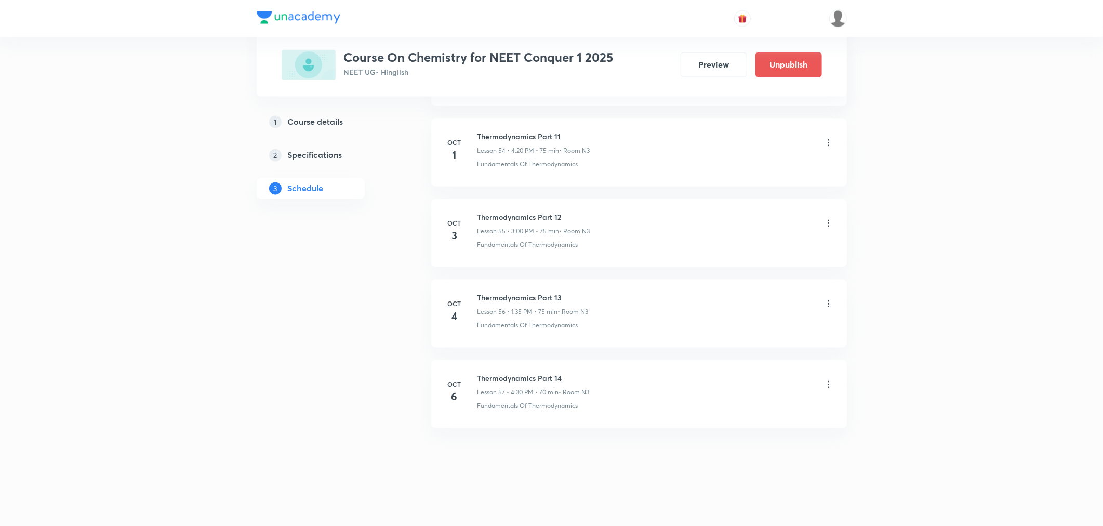
click at [825, 385] on icon at bounding box center [829, 384] width 10 height 10
click at [733, 429] on p "Delete" at bounding box center [737, 430] width 22 height 11
click at [690, 512] on button "Delete" at bounding box center [701, 504] width 91 height 25
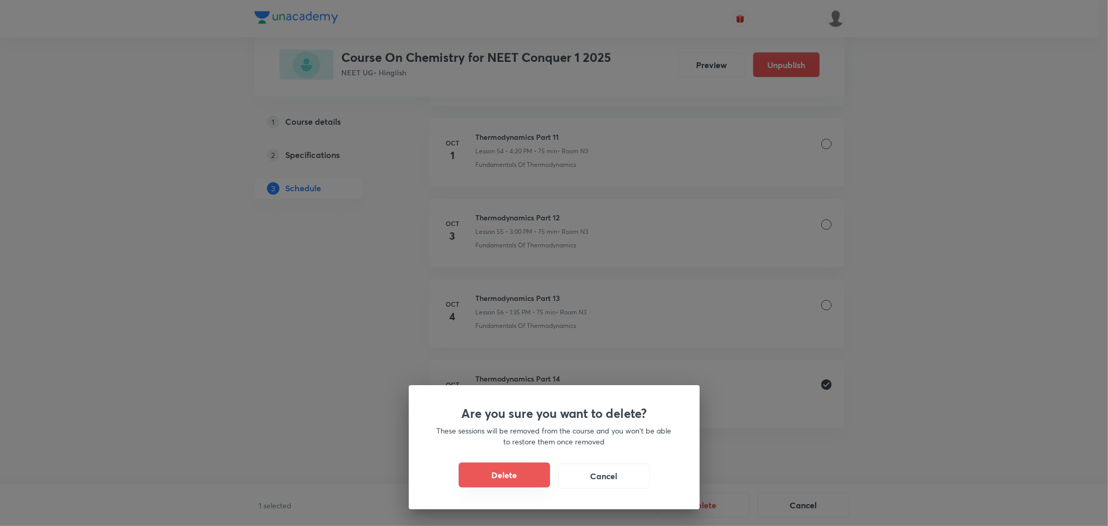
click at [496, 474] on button "Delete" at bounding box center [504, 475] width 91 height 25
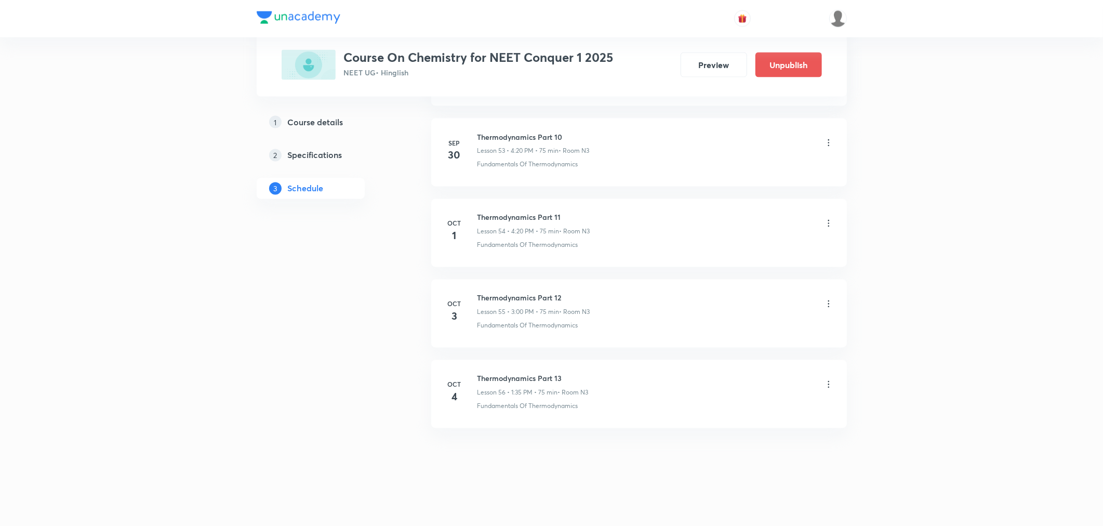
scroll to position [4824, 0]
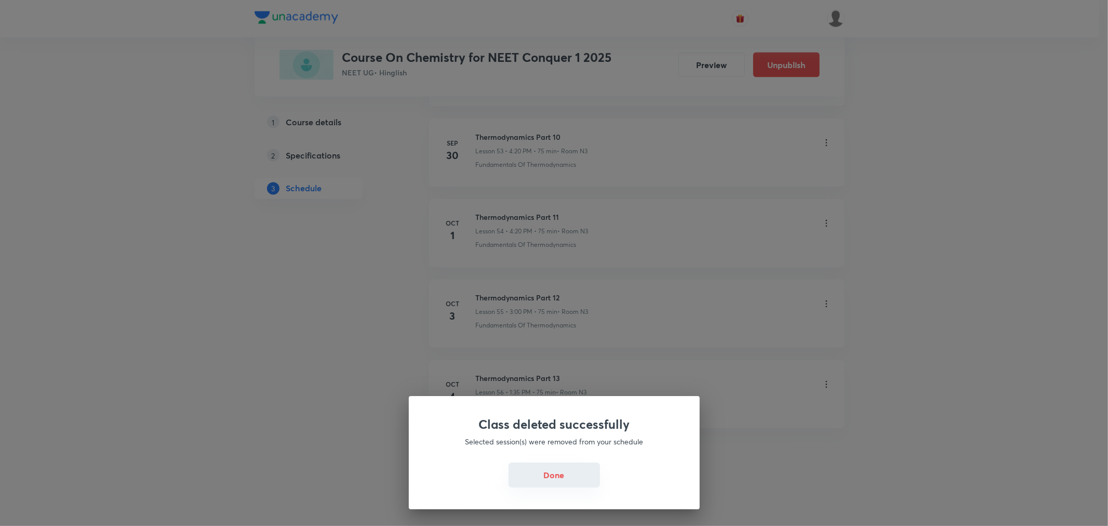
click at [560, 479] on button "Done" at bounding box center [554, 475] width 91 height 25
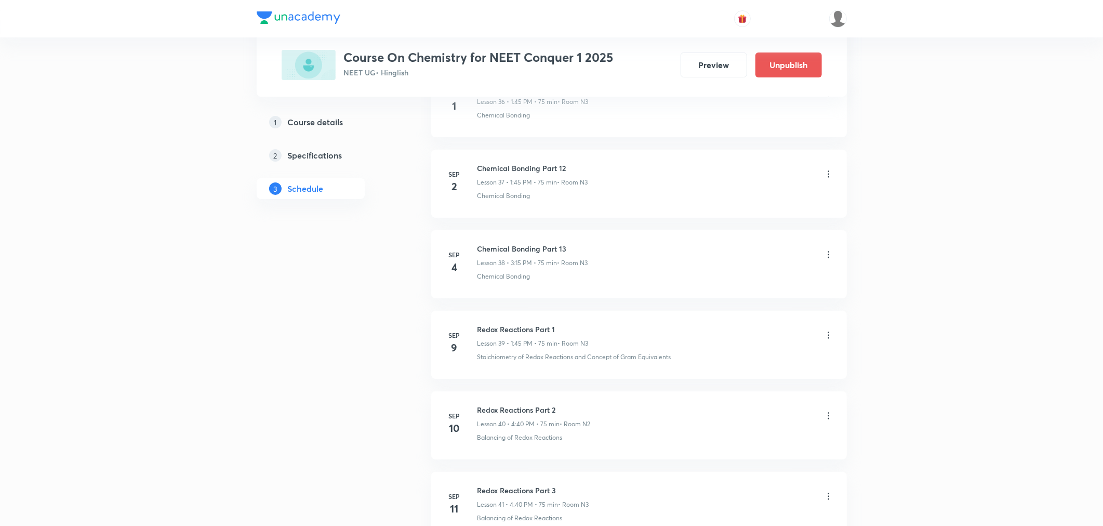
scroll to position [0, 0]
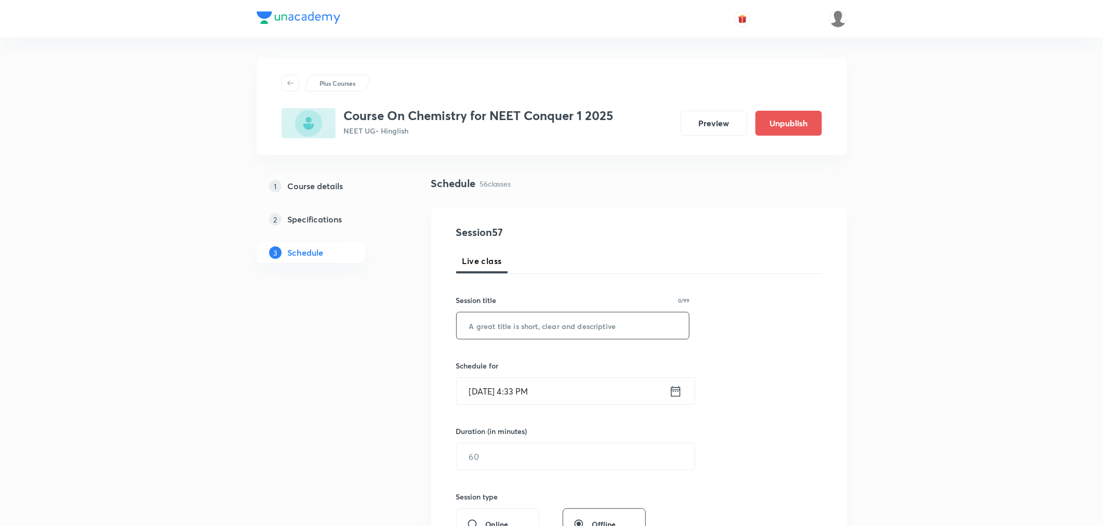
click at [548, 324] on input "text" at bounding box center [573, 325] width 233 height 27
type input "e"
type input "Equilibrium Part 1"
click at [572, 386] on input "[DATE] 4:33 PM" at bounding box center [563, 391] width 213 height 27
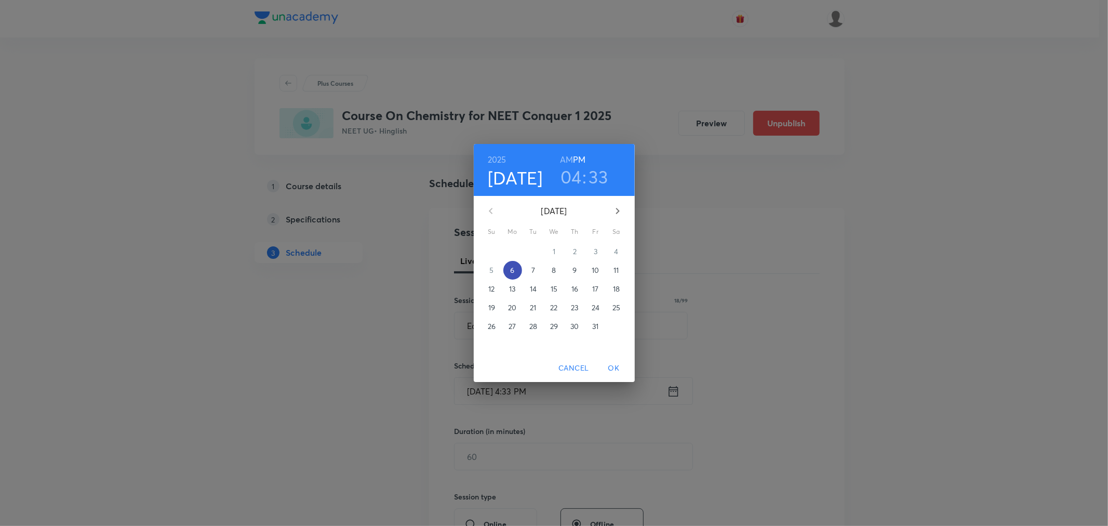
click at [516, 267] on span "6" at bounding box center [513, 270] width 19 height 10
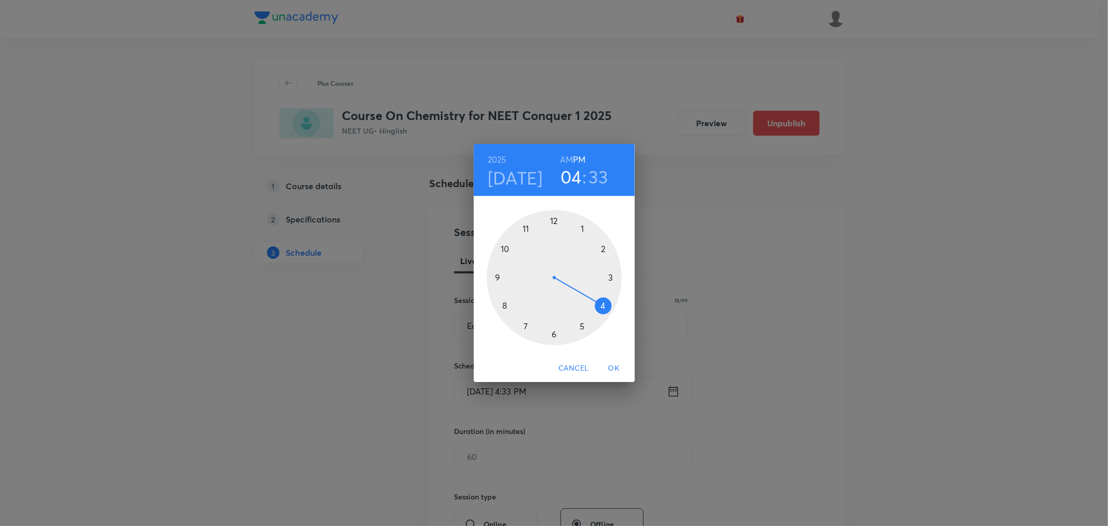
click at [603, 307] on div at bounding box center [554, 277] width 135 height 135
click at [524, 327] on div at bounding box center [554, 277] width 135 height 135
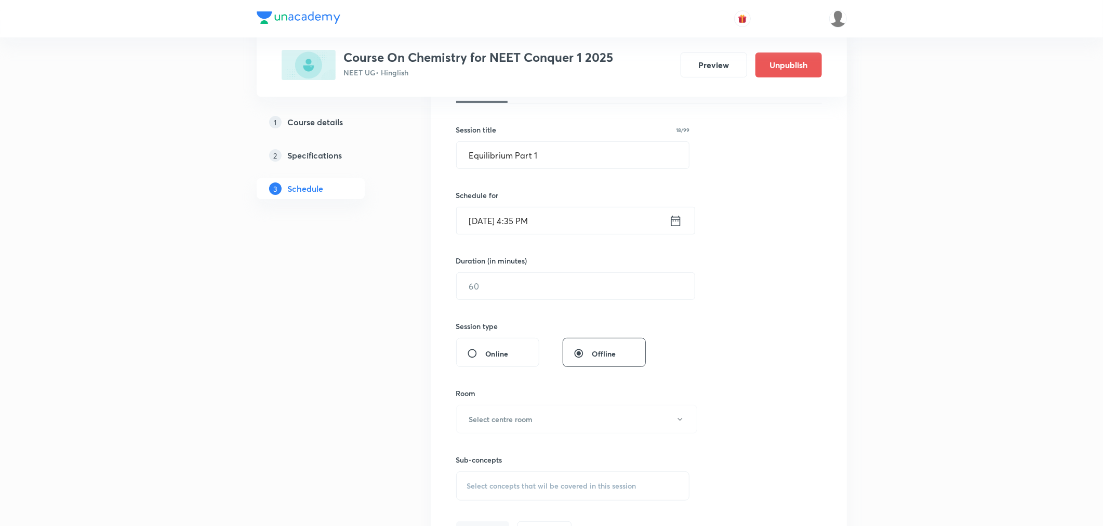
scroll to position [173, 0]
click at [523, 291] on input "text" at bounding box center [576, 283] width 238 height 27
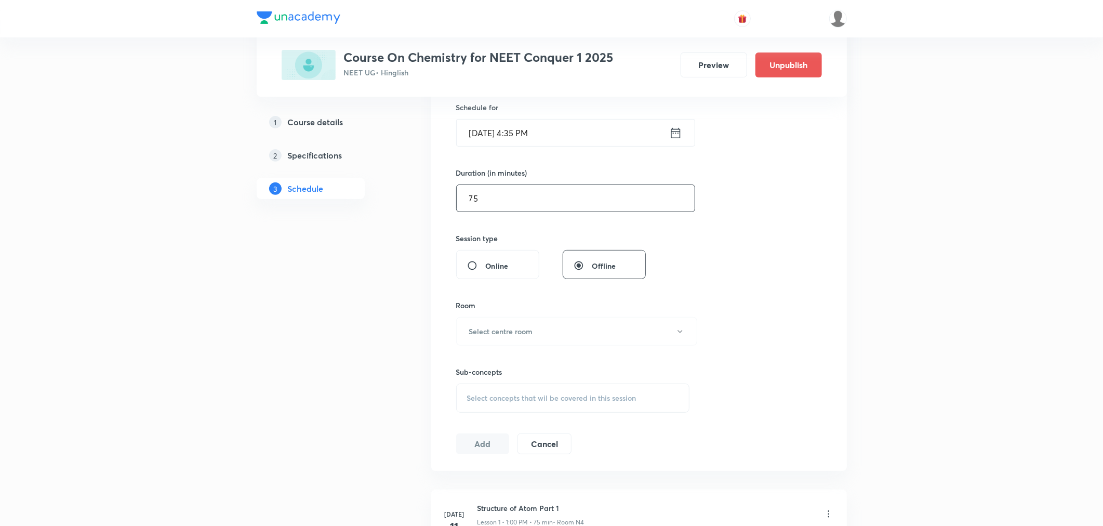
scroll to position [288, 0]
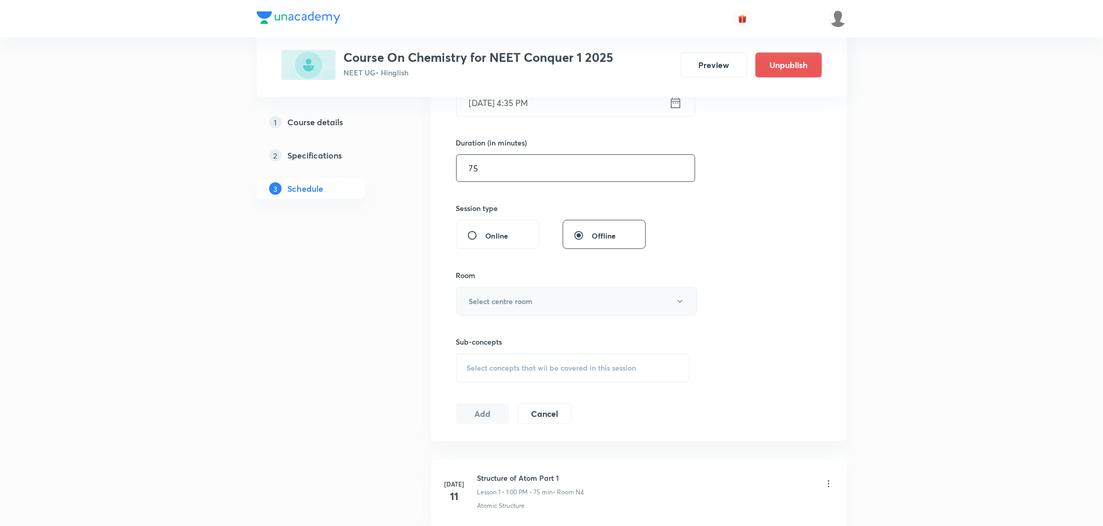
type input "75"
click at [527, 300] on h6 "Select centre room" at bounding box center [501, 301] width 64 height 11
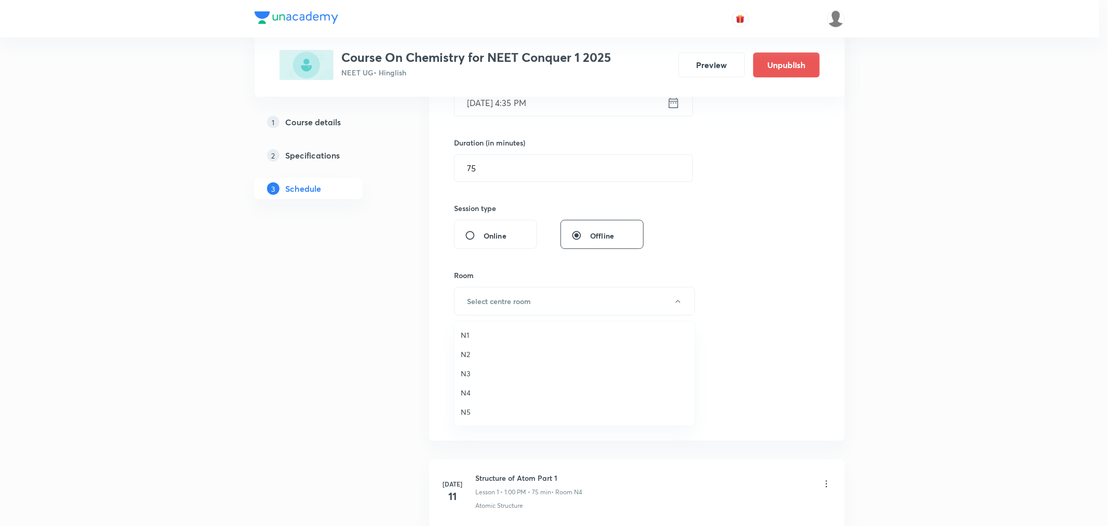
click at [463, 375] on span "N3" at bounding box center [575, 373] width 228 height 11
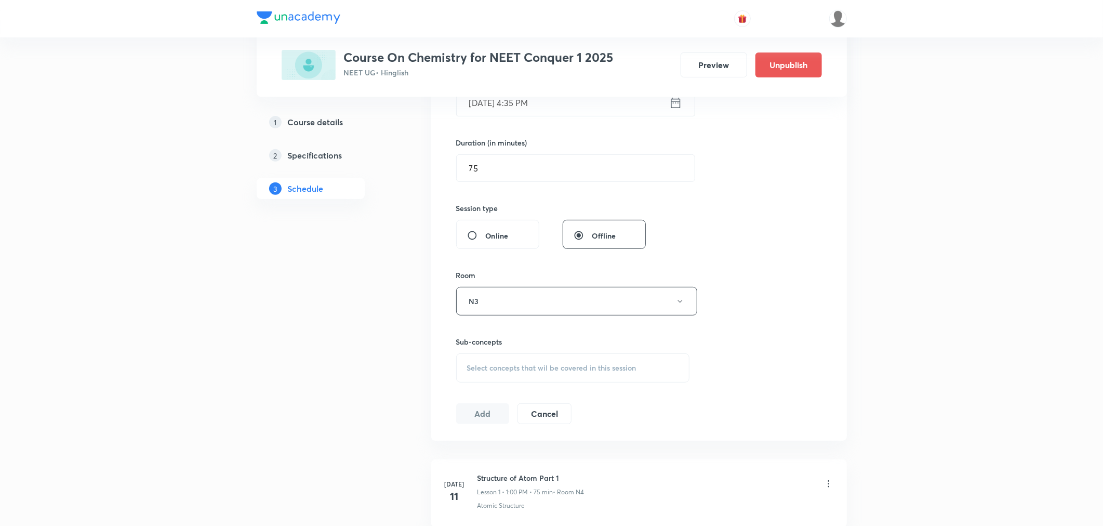
click at [507, 348] on div "Sub-concepts Select concepts that wil be covered in this session" at bounding box center [573, 359] width 234 height 46
click at [504, 365] on span "Select concepts that wil be covered in this session" at bounding box center [551, 368] width 169 height 8
type input "B"
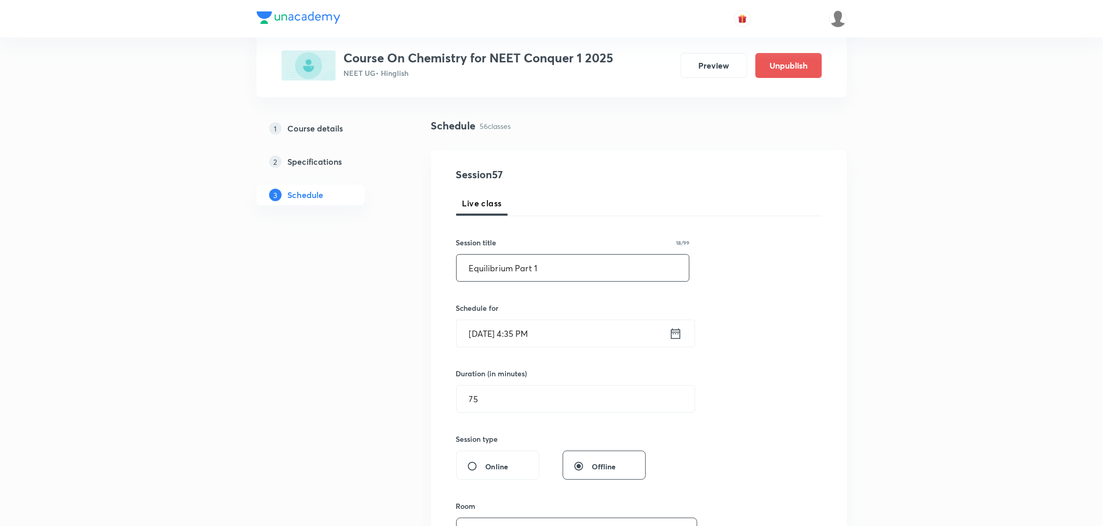
drag, startPoint x: 511, startPoint y: 269, endPoint x: 457, endPoint y: 269, distance: 54.0
click at [457, 269] on input "Equilibrium Part 1" at bounding box center [573, 268] width 233 height 27
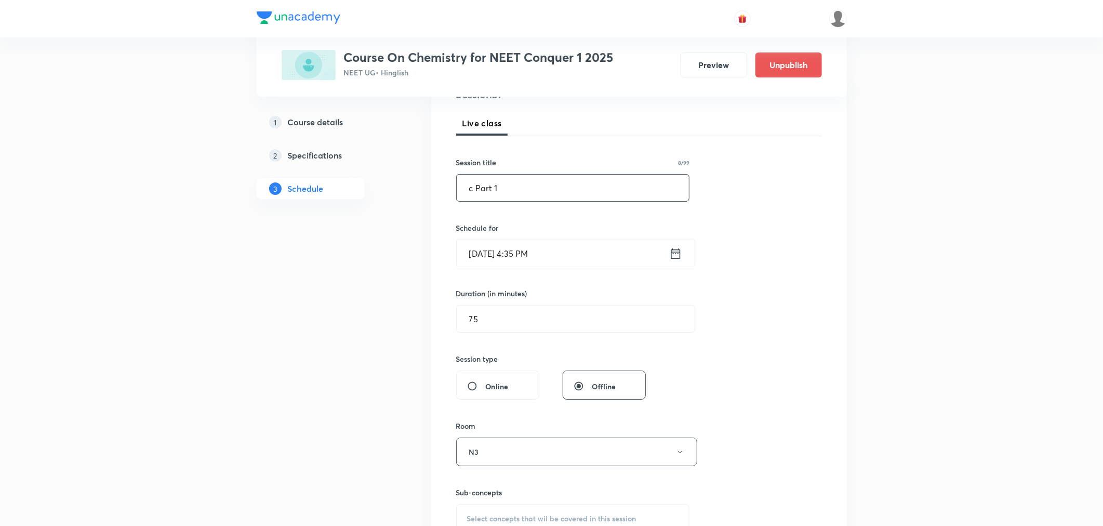
scroll to position [0, 0]
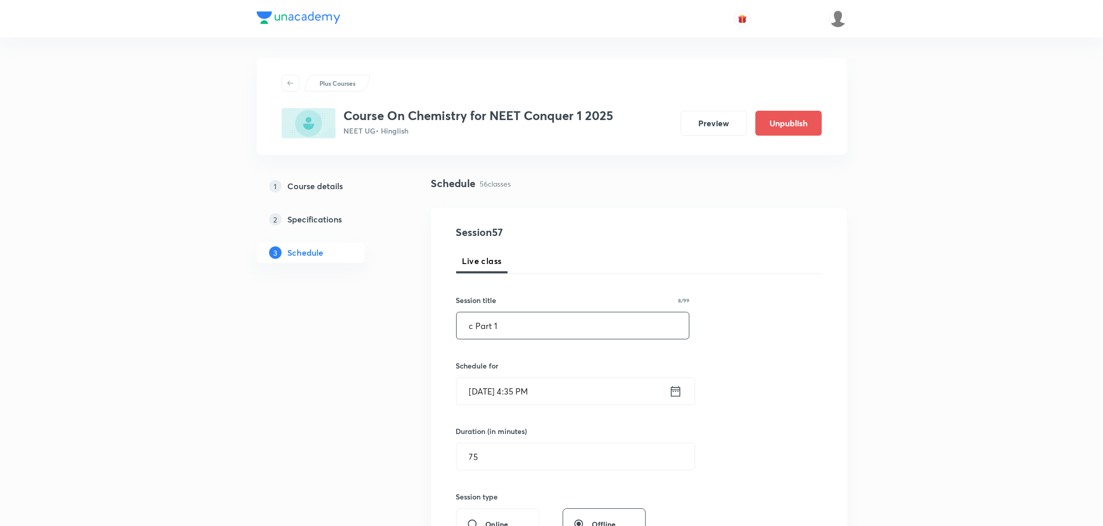
type input "Equilibrium Part 1"
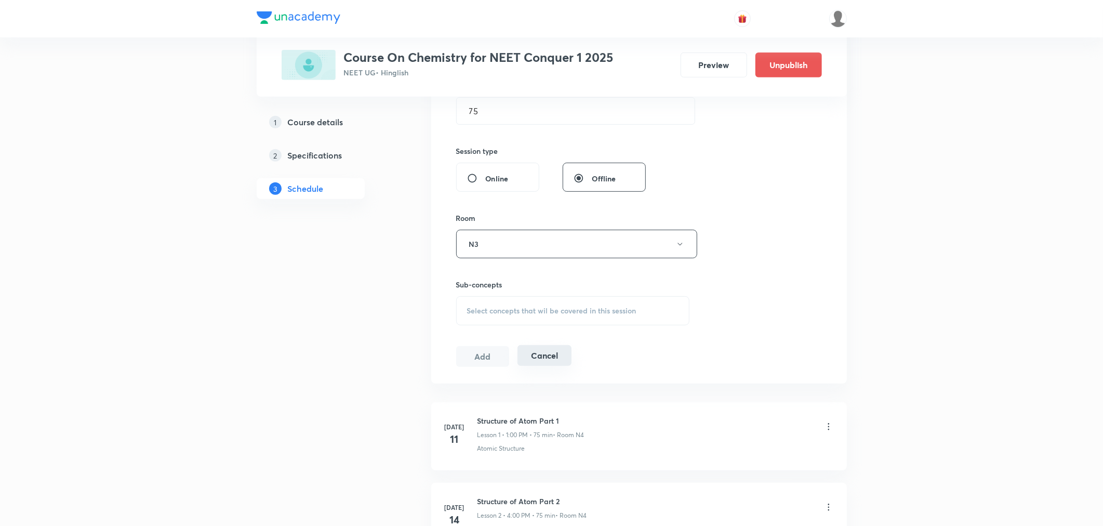
scroll to position [346, 0]
click at [494, 310] on span "Select concepts that wil be covered in this session" at bounding box center [551, 310] width 169 height 8
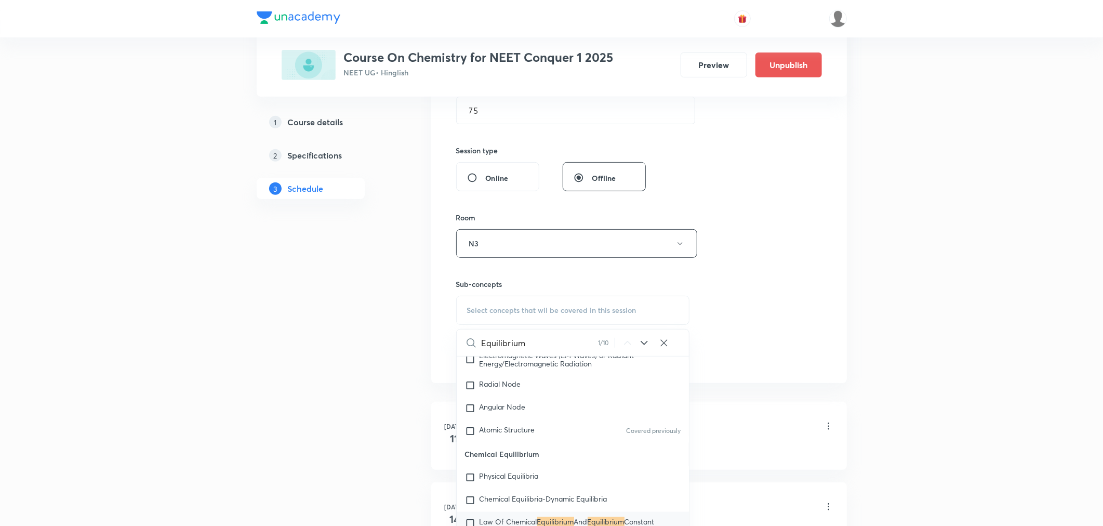
scroll to position [1676, 0]
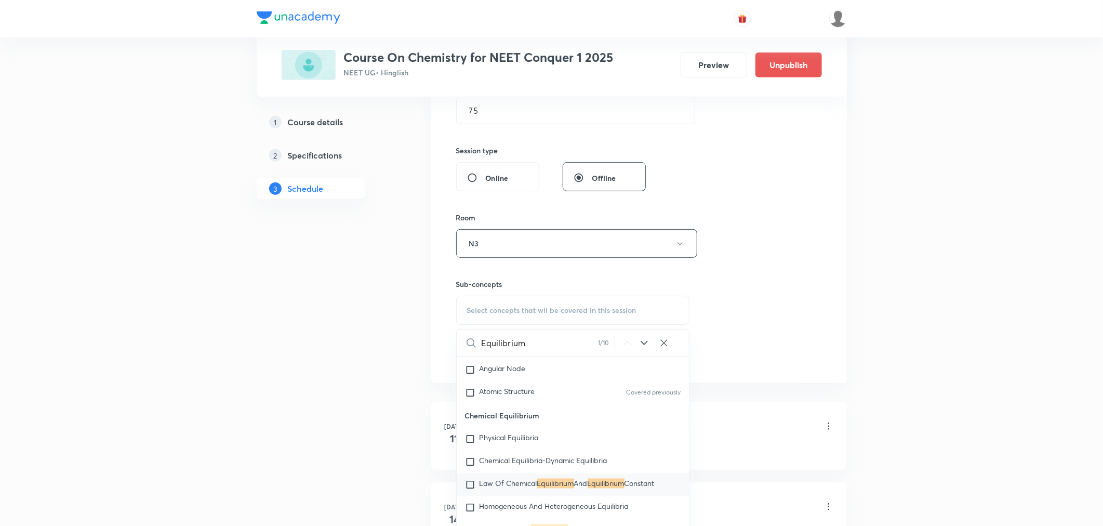
type input "Equilibrium"
click at [525, 487] on span "Law Of Chemical" at bounding box center [509, 484] width 58 height 10
checkbox input "true"
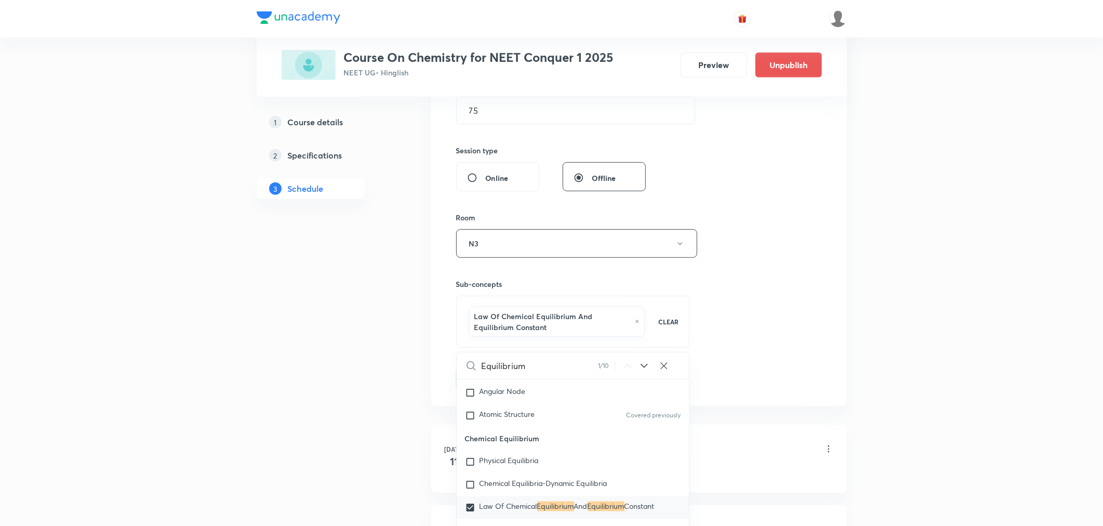
click at [792, 329] on div "Session 57 Live class Session title 18/99 Equilibrium Part 1 ​ Schedule for [DA…" at bounding box center [639, 133] width 366 height 511
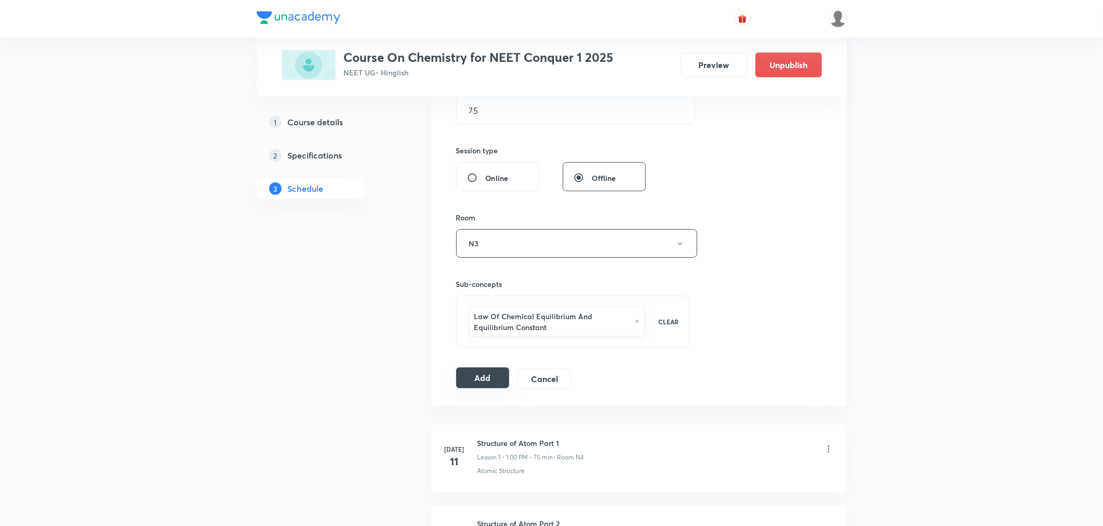
click at [473, 375] on button "Add" at bounding box center [483, 377] width 54 height 21
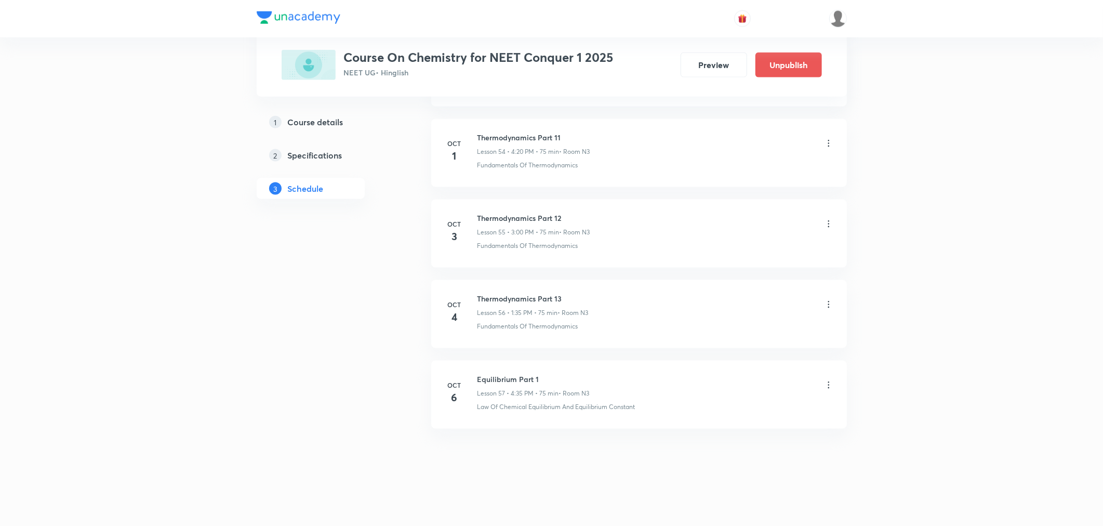
scroll to position [4426, 0]
click at [825, 306] on icon at bounding box center [829, 304] width 10 height 10
click at [739, 352] on p "Delete" at bounding box center [737, 350] width 22 height 11
click at [731, 509] on button "Delete" at bounding box center [701, 504] width 91 height 25
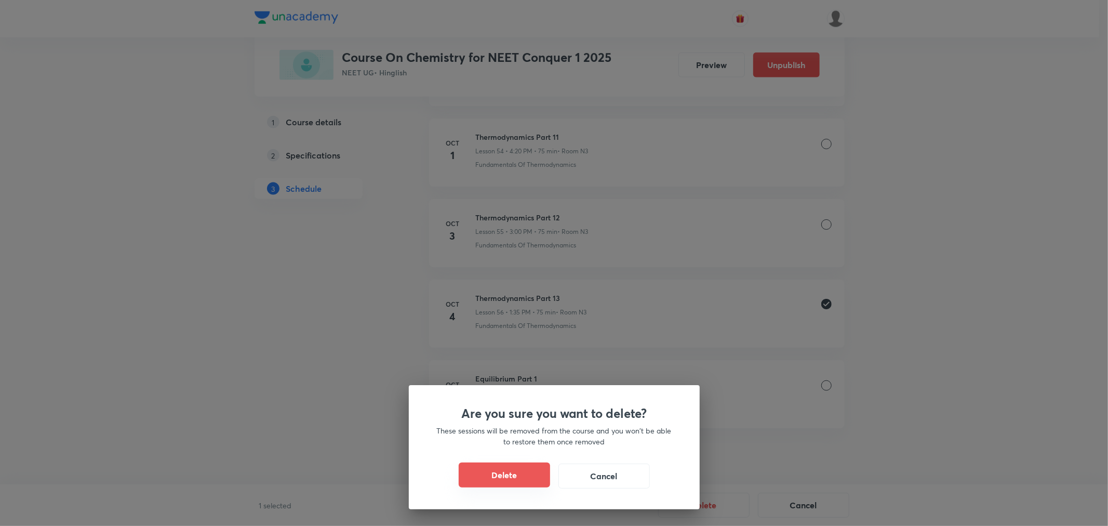
click at [520, 471] on button "Delete" at bounding box center [504, 475] width 91 height 25
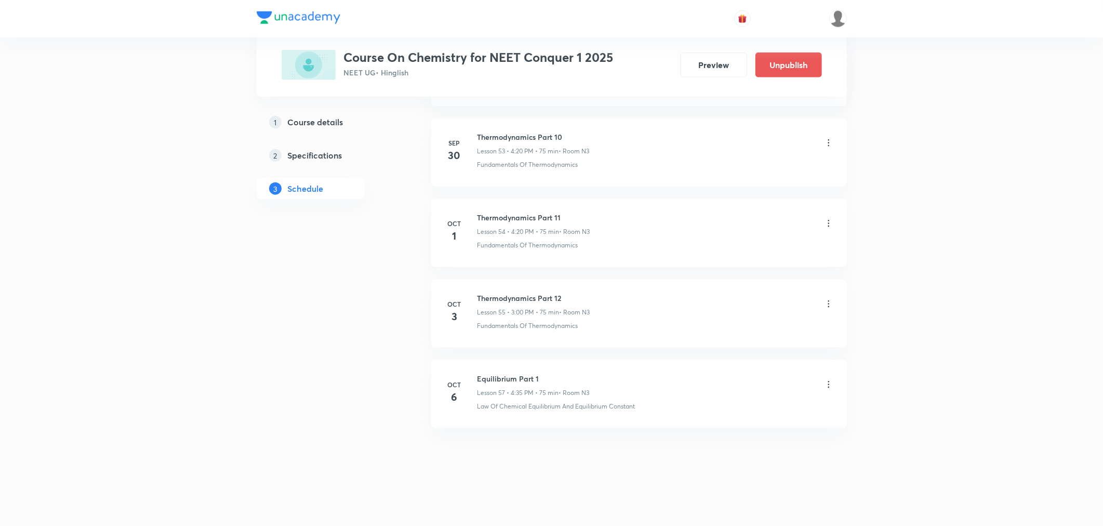
scroll to position [4346, 0]
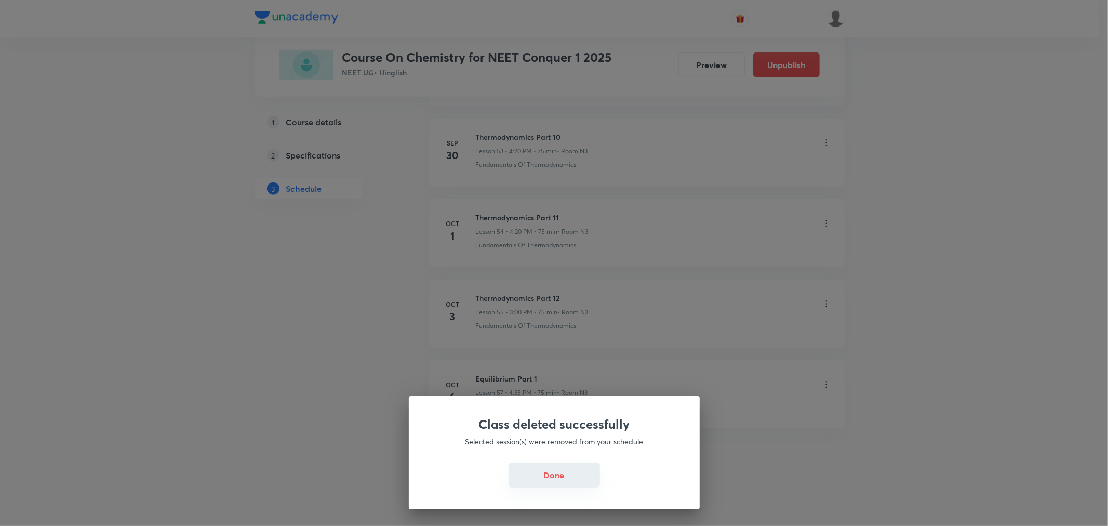
click at [566, 477] on button "Done" at bounding box center [554, 475] width 91 height 25
